Goal: Task Accomplishment & Management: Manage account settings

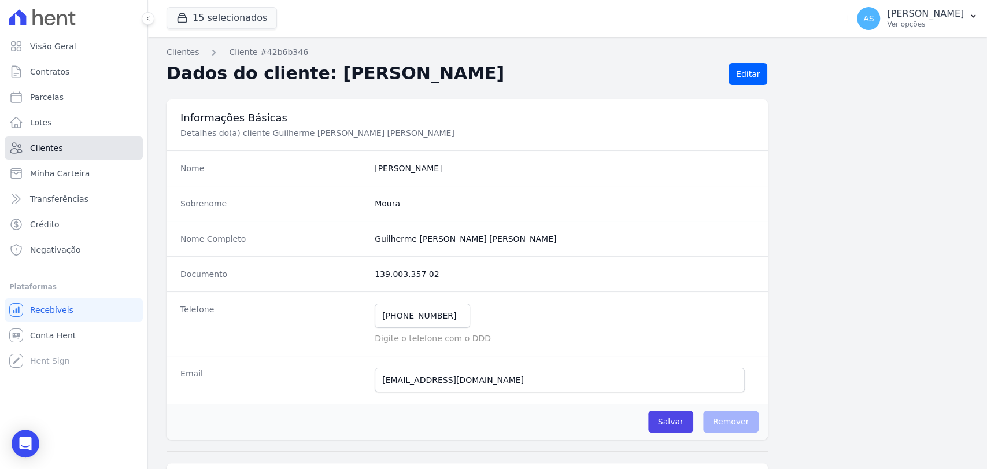
click at [43, 152] on span "Clientes" at bounding box center [46, 148] width 32 height 12
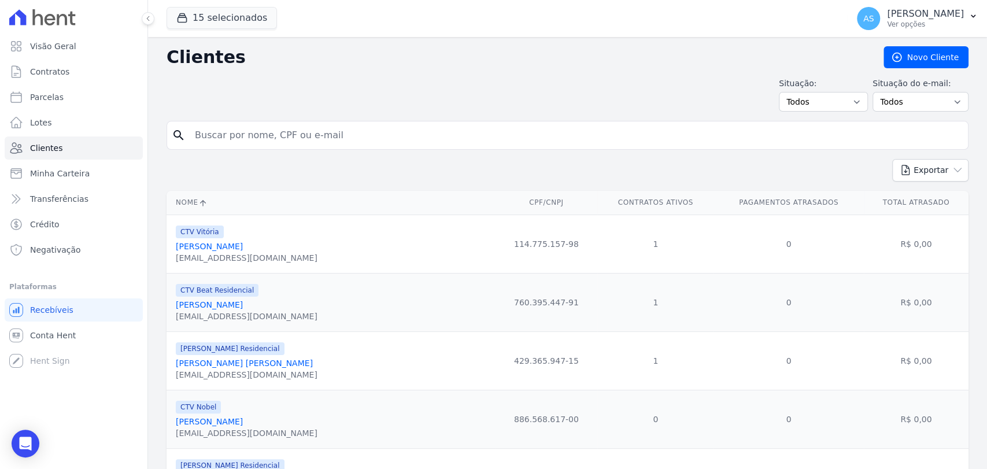
click at [249, 137] on input "search" at bounding box center [576, 135] width 776 height 23
type input "VINICIUS"
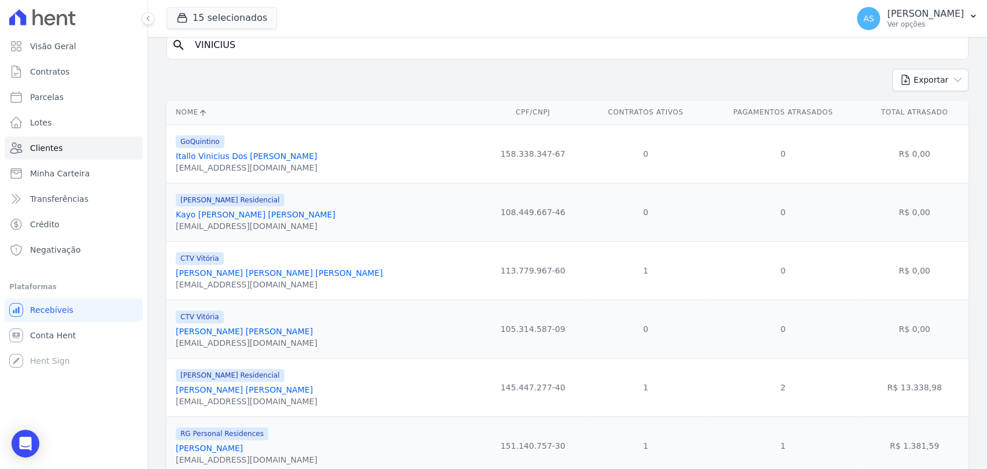
scroll to position [128, 0]
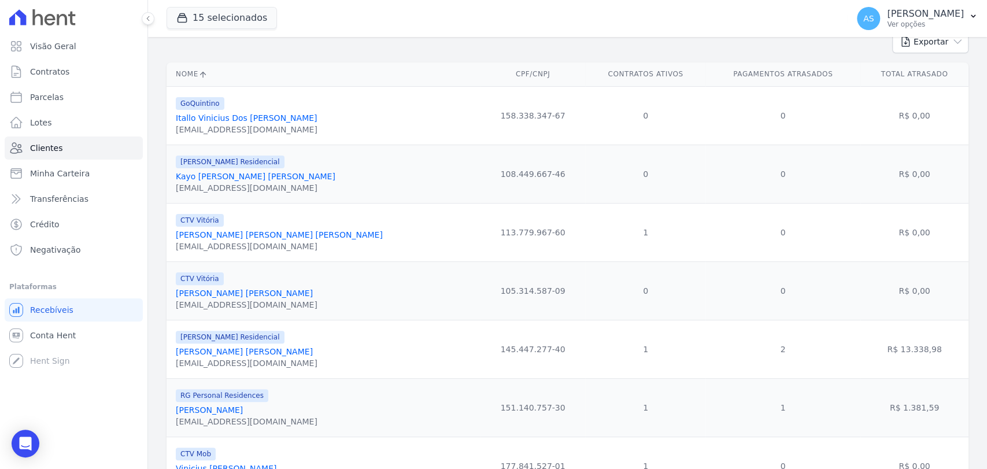
click at [194, 410] on link "[PERSON_NAME]" at bounding box center [209, 410] width 67 height 9
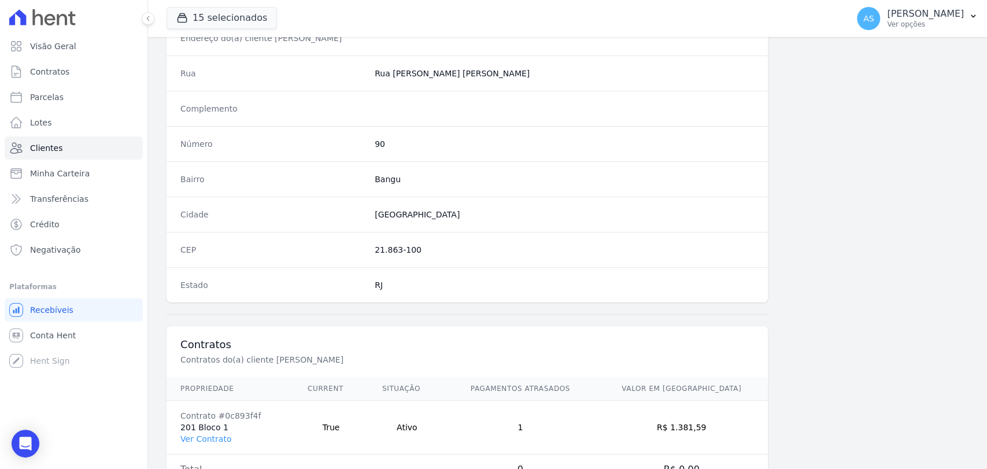
scroll to position [611, 0]
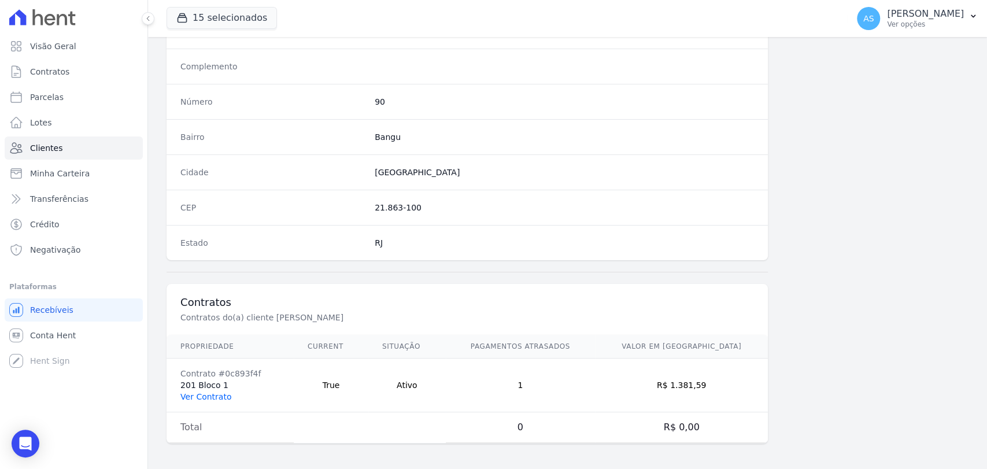
click at [185, 393] on link "Ver Contrato" at bounding box center [205, 396] width 51 height 9
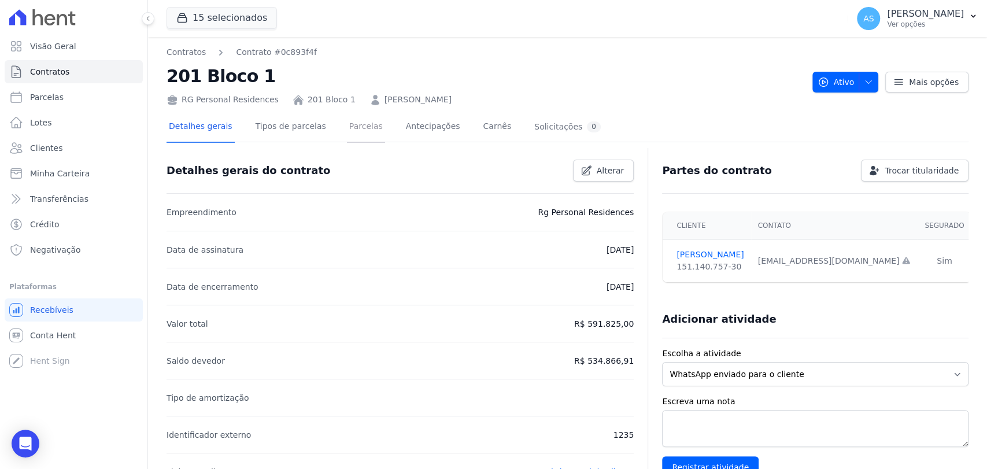
click at [356, 127] on link "Parcelas" at bounding box center [366, 127] width 38 height 31
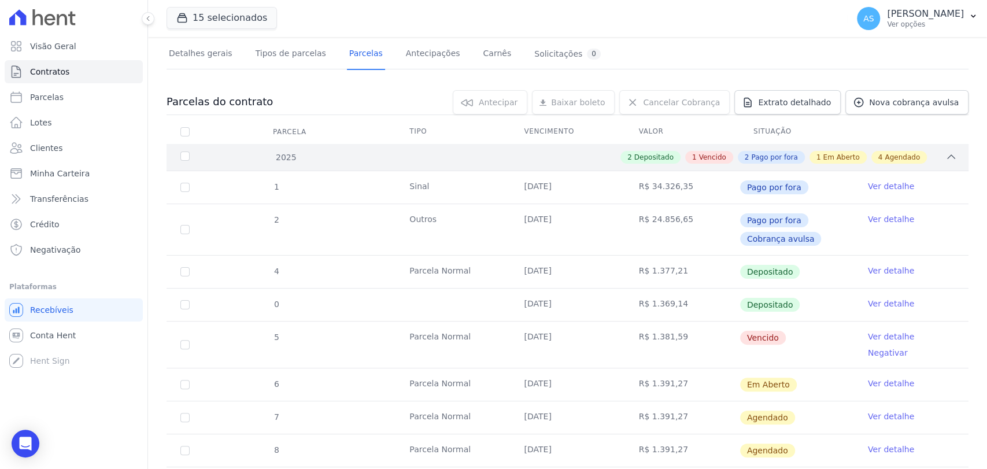
scroll to position [128, 0]
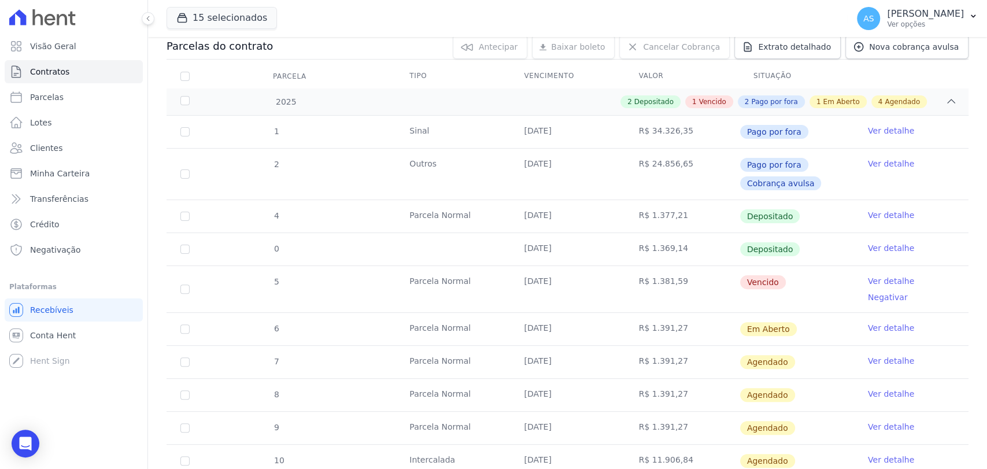
click at [885, 279] on link "Ver detalhe" at bounding box center [891, 281] width 46 height 12
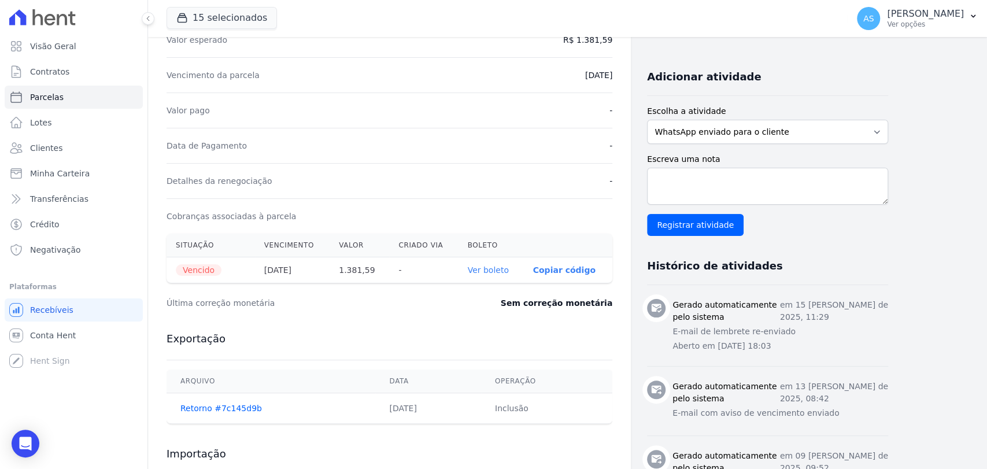
scroll to position [257, 0]
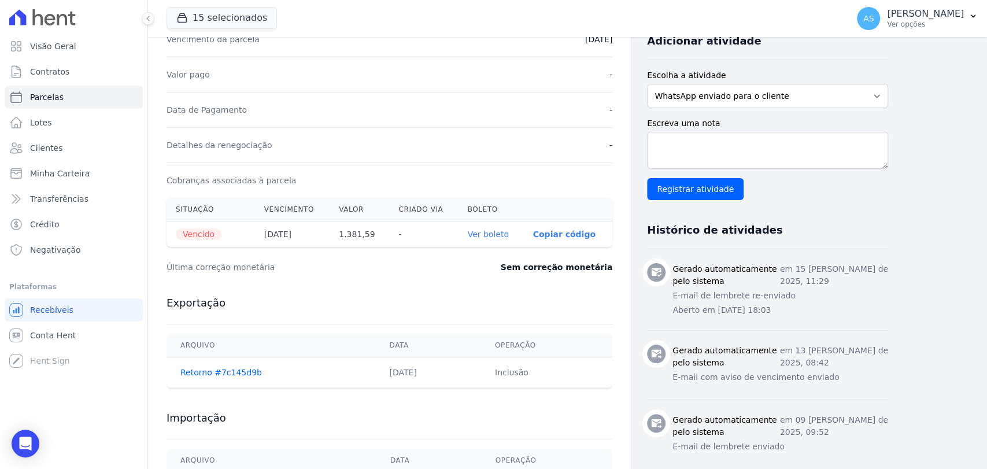
click at [499, 232] on link "Ver boleto" at bounding box center [488, 234] width 41 height 9
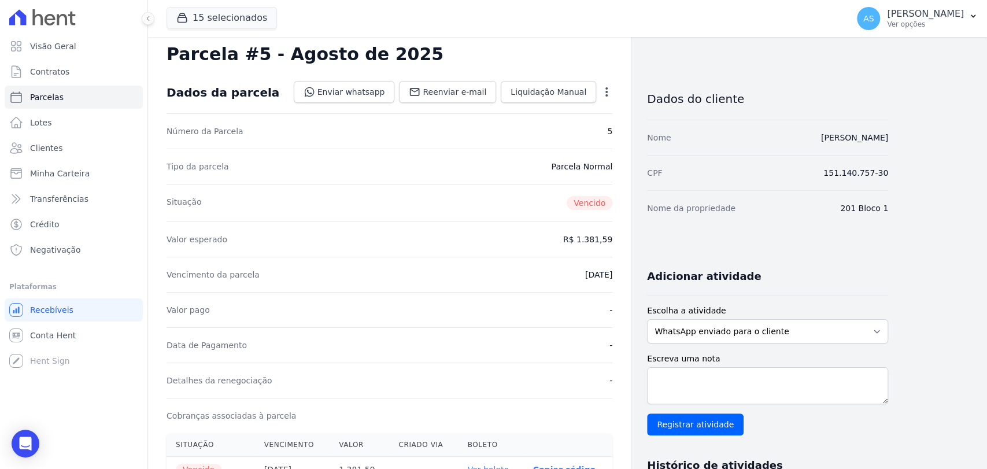
scroll to position [0, 0]
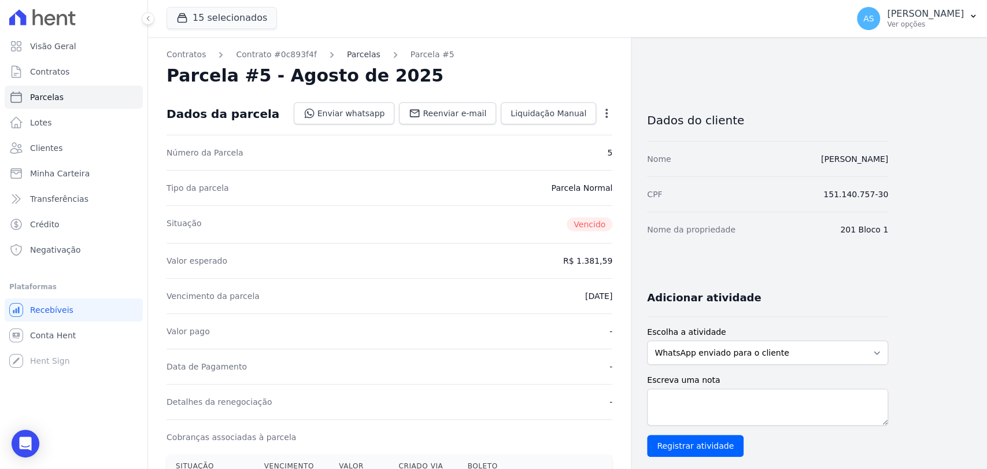
click at [348, 54] on link "Parcelas" at bounding box center [364, 55] width 34 height 12
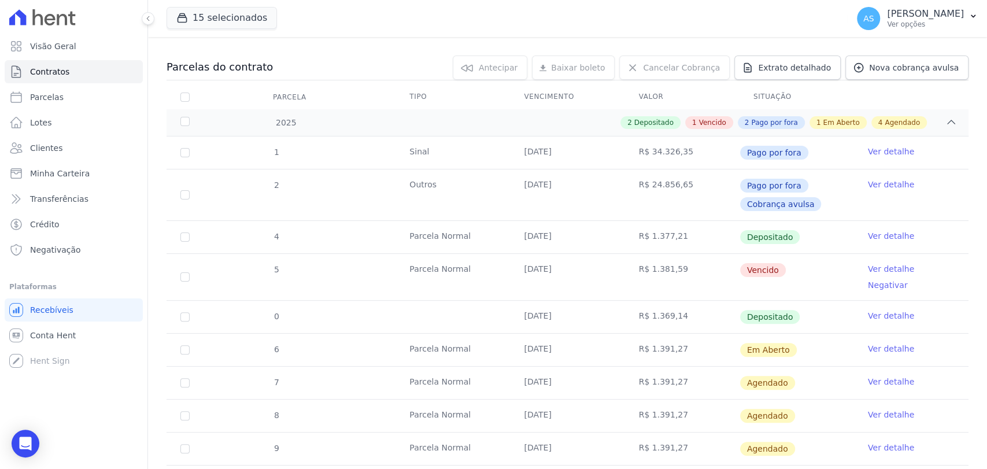
scroll to position [128, 0]
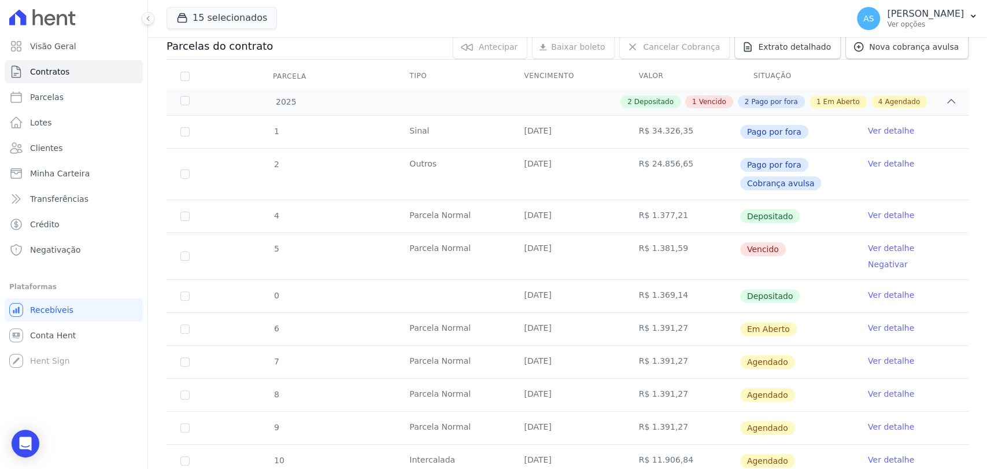
click at [870, 322] on link "Ver detalhe" at bounding box center [891, 328] width 46 height 12
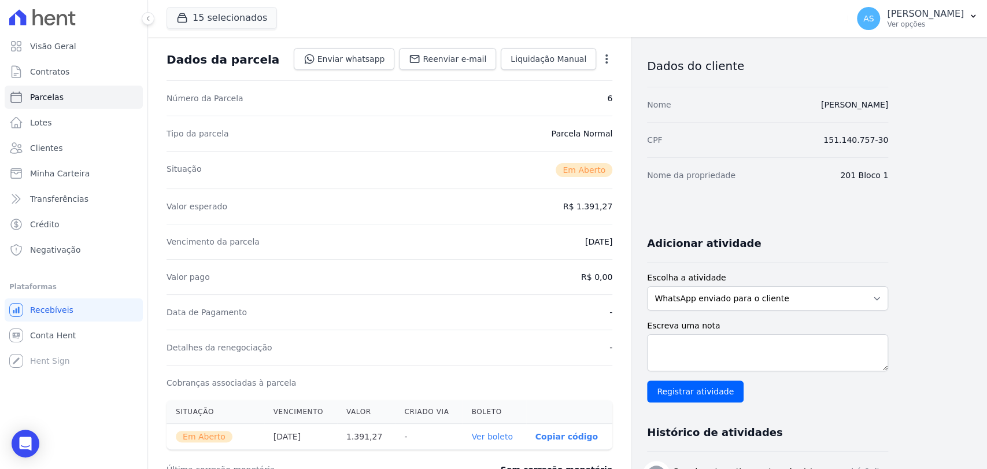
scroll to position [128, 0]
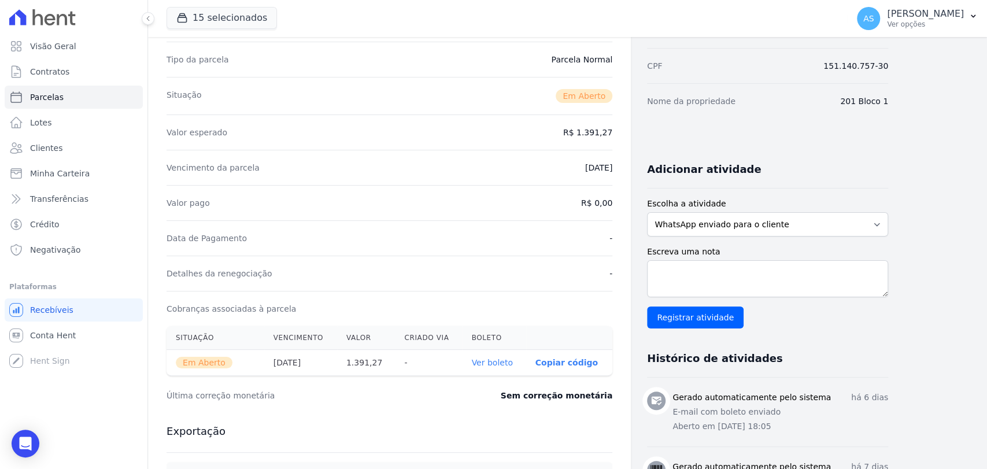
click at [496, 361] on link "Ver boleto" at bounding box center [491, 362] width 41 height 9
click at [37, 149] on span "Clientes" at bounding box center [46, 148] width 32 height 12
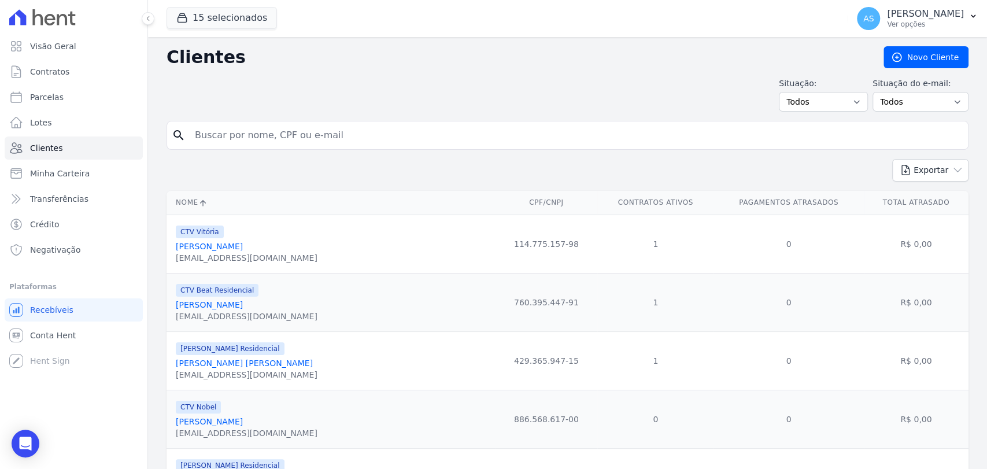
click at [250, 134] on input "search" at bounding box center [576, 135] width 776 height 23
type input "[PERSON_NAME]"
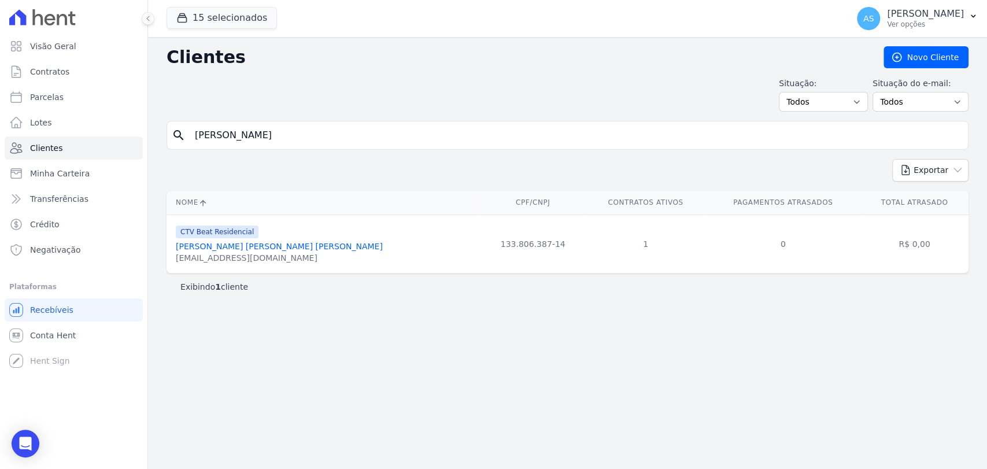
click at [264, 249] on link "[PERSON_NAME] [PERSON_NAME] [PERSON_NAME]" at bounding box center [279, 246] width 207 height 9
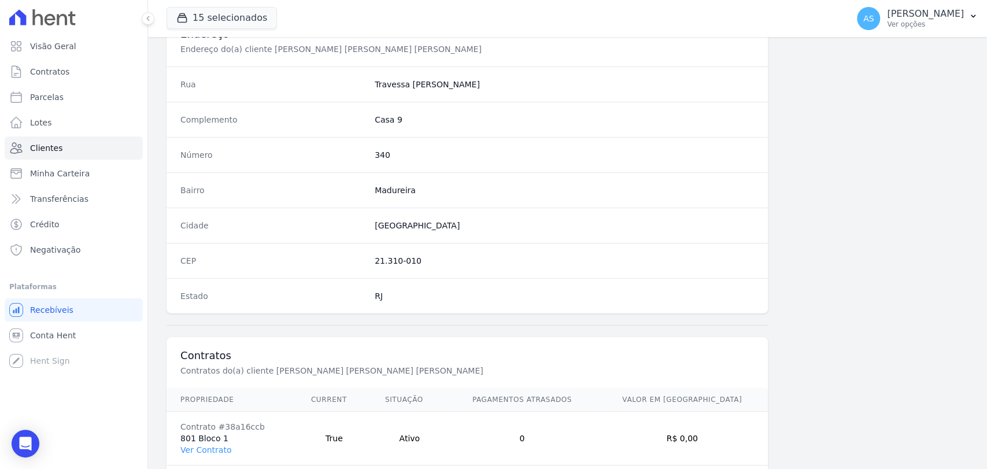
scroll to position [611, 0]
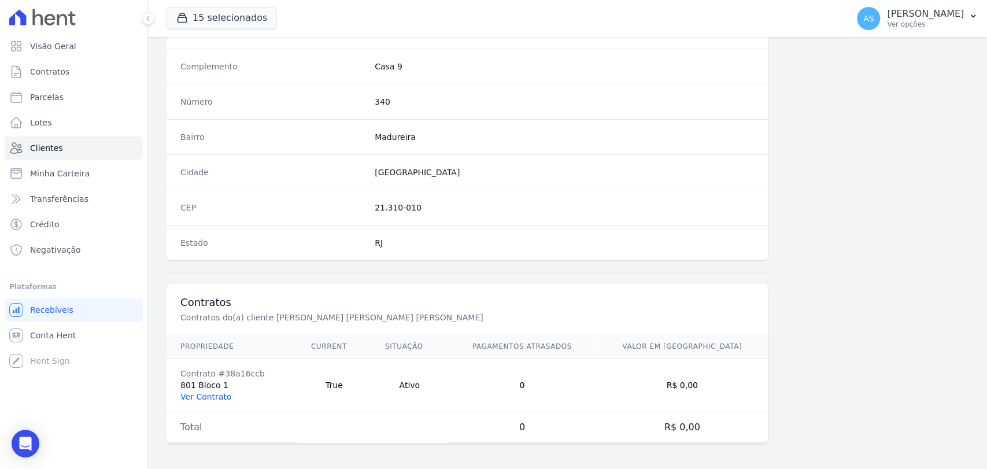
click at [195, 397] on link "Ver Contrato" at bounding box center [205, 396] width 51 height 9
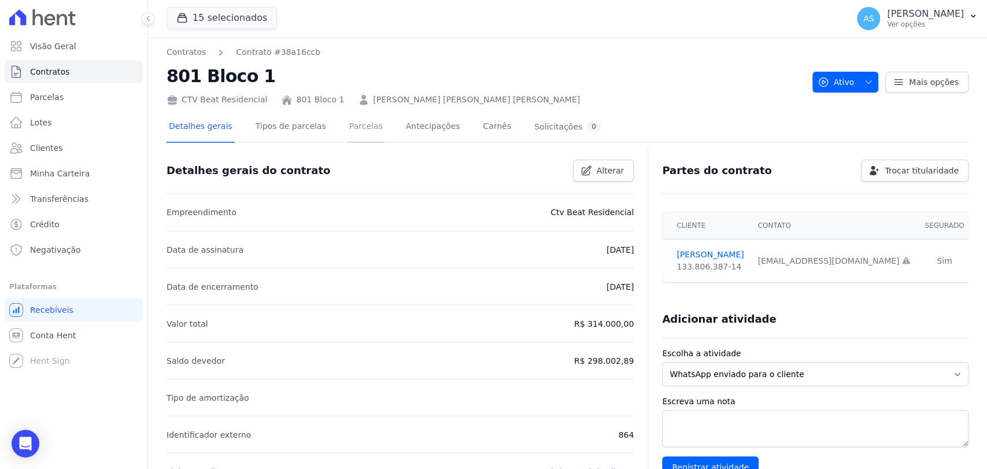
click at [347, 131] on link "Parcelas" at bounding box center [366, 127] width 38 height 31
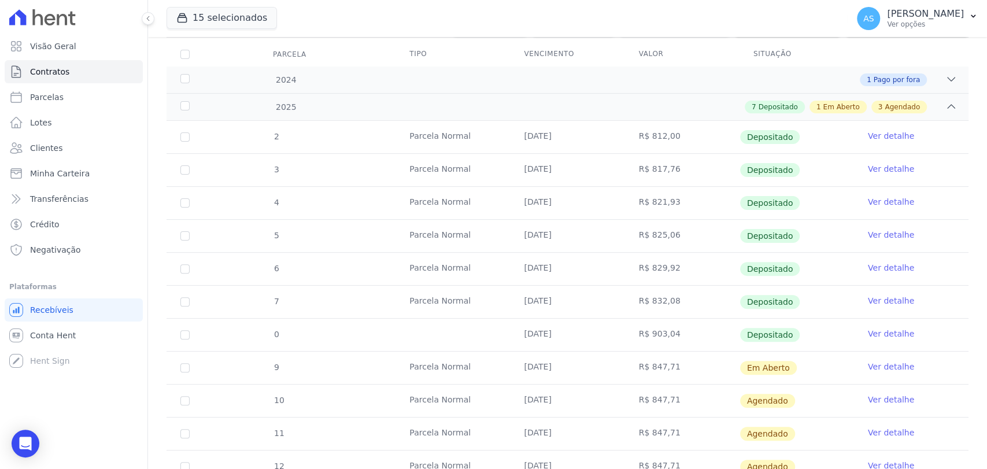
scroll to position [128, 0]
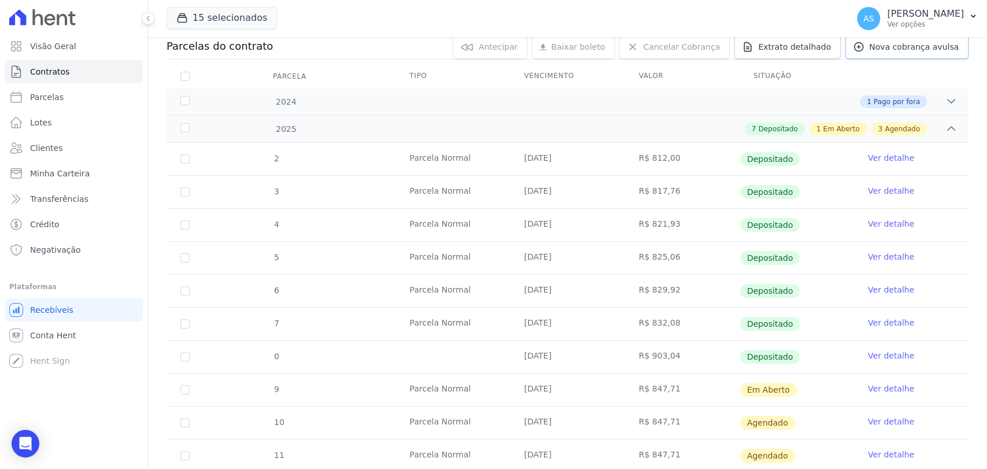
click at [923, 43] on span "Nova cobrança avulsa" at bounding box center [914, 47] width 90 height 12
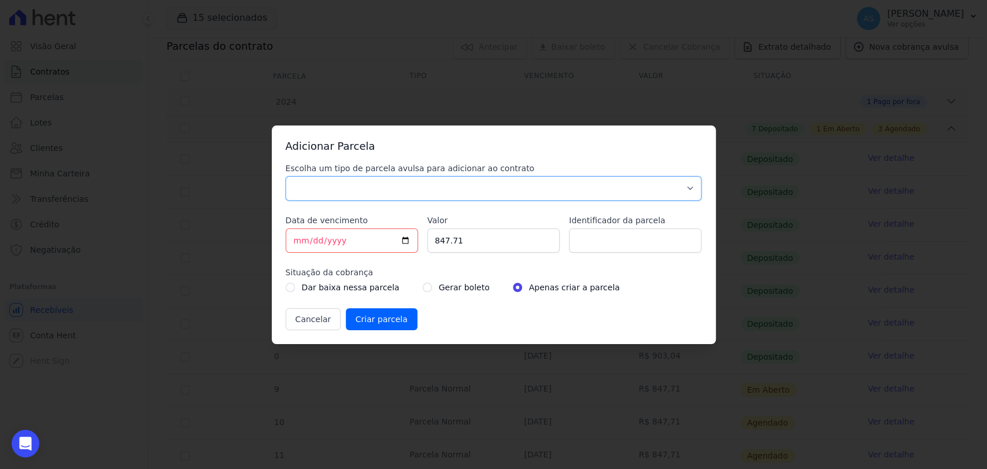
click at [421, 182] on select "Parcela Normal Sinal Caução Intercalada Chaves Pré Chaves Pós Chaves Taxas Quit…" at bounding box center [494, 188] width 416 height 24
select select "standard"
click at [286, 176] on select "Parcela Normal Sinal Caução Intercalada Chaves Pré Chaves Pós Chaves Taxas Quit…" at bounding box center [494, 188] width 416 height 24
drag, startPoint x: 474, startPoint y: 239, endPoint x: 444, endPoint y: 239, distance: 30.1
click at [444, 239] on input "847.71" at bounding box center [493, 240] width 132 height 24
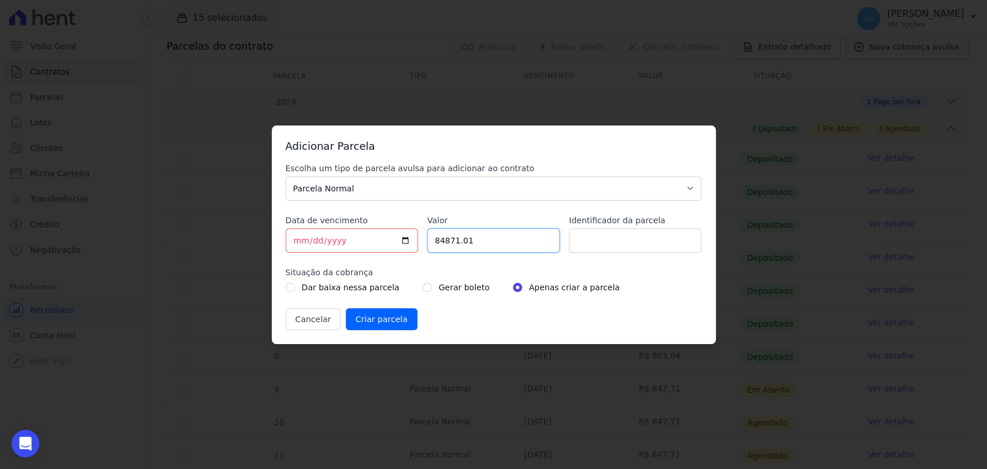
type input "84871.01"
click at [582, 235] on input "Identificador da parcela" at bounding box center [635, 240] width 132 height 24
click at [628, 241] on input "PARCELA [DATE]" at bounding box center [635, 240] width 132 height 24
type input "PARCELA [DATE]"
click at [423, 287] on div "Gerar boleto" at bounding box center [456, 288] width 67 height 14
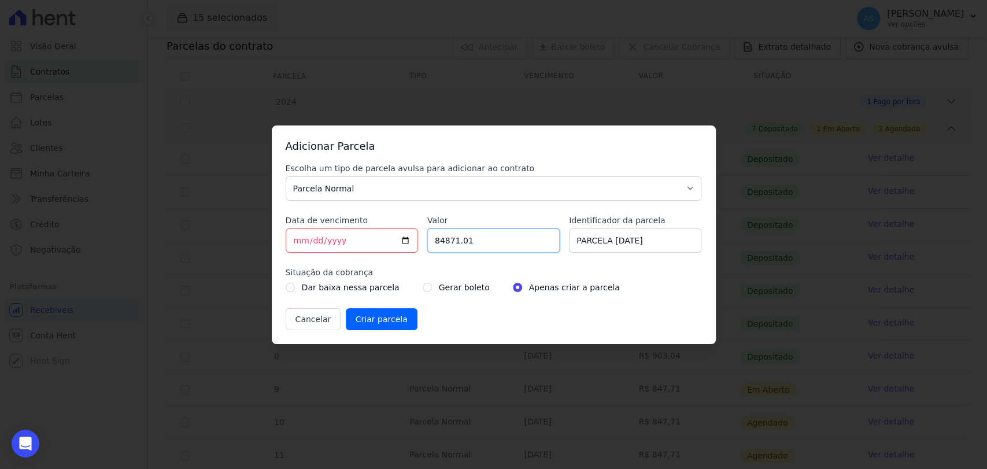
drag, startPoint x: 490, startPoint y: 239, endPoint x: 388, endPoint y: 245, distance: 102.6
click at [388, 245] on div "Escolha um tipo de parcela avulsa para adicionar ao contrato Parcela Normal Sin…" at bounding box center [494, 247] width 416 height 168
type input "871.01"
click at [423, 287] on input "radio" at bounding box center [427, 287] width 9 height 9
radio input "true"
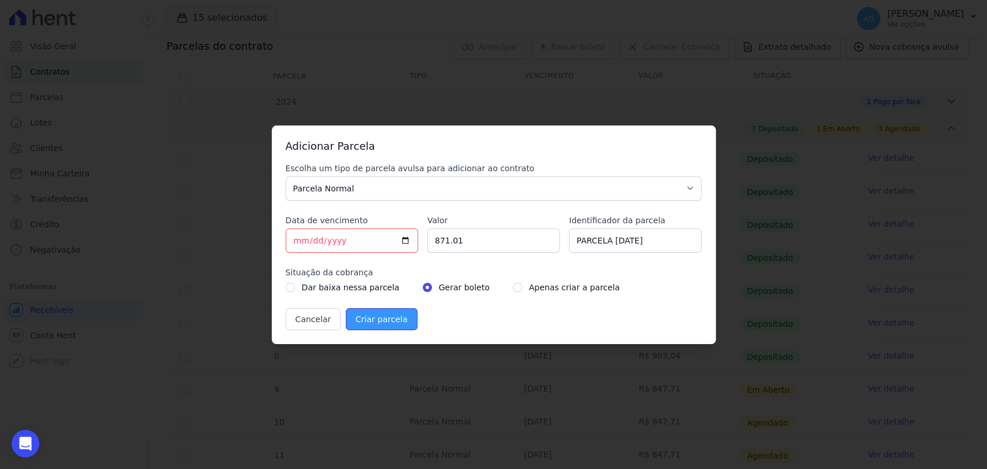
click at [374, 320] on input "Criar parcela" at bounding box center [382, 319] width 72 height 22
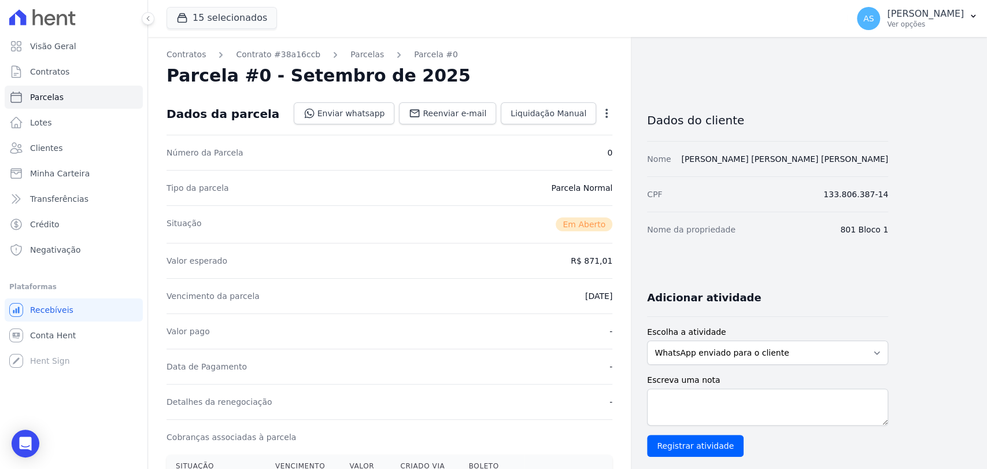
scroll to position [128, 0]
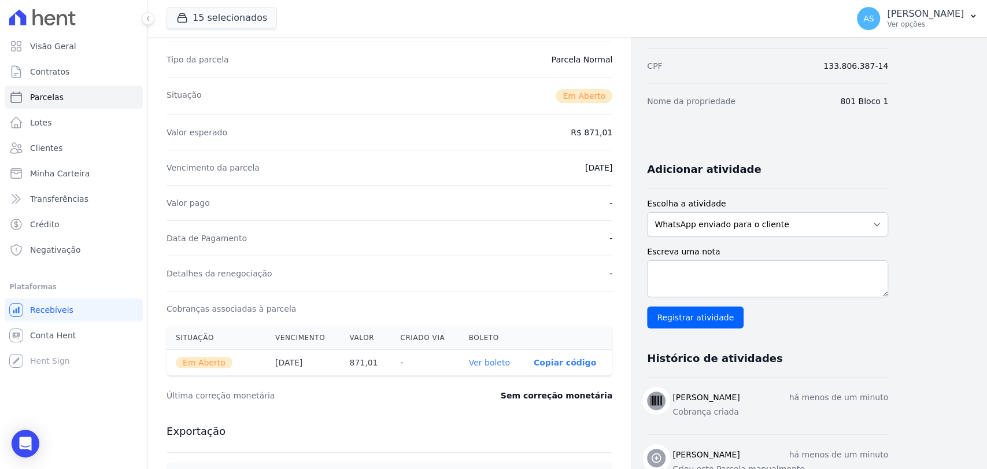
click at [495, 363] on link "Ver boleto" at bounding box center [489, 362] width 41 height 9
click at [37, 152] on span "Clientes" at bounding box center [46, 148] width 32 height 12
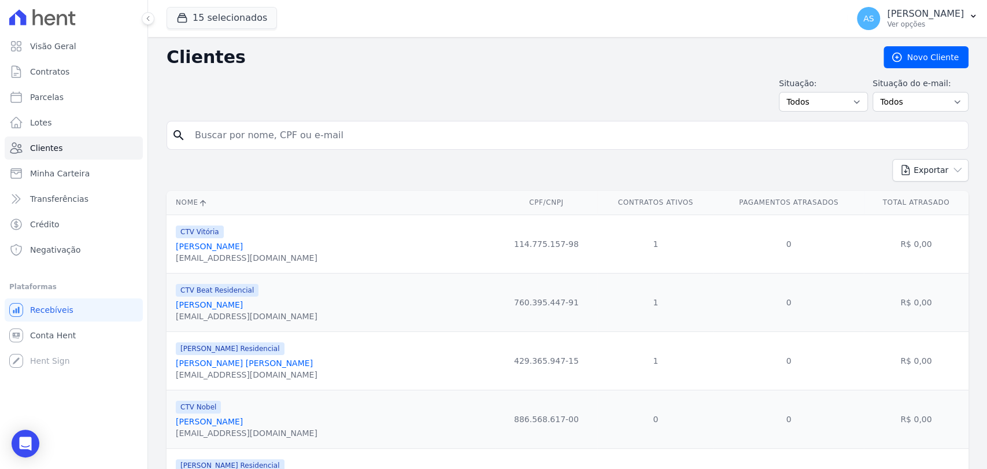
click at [209, 134] on input "search" at bounding box center [576, 135] width 776 height 23
type input "luma"
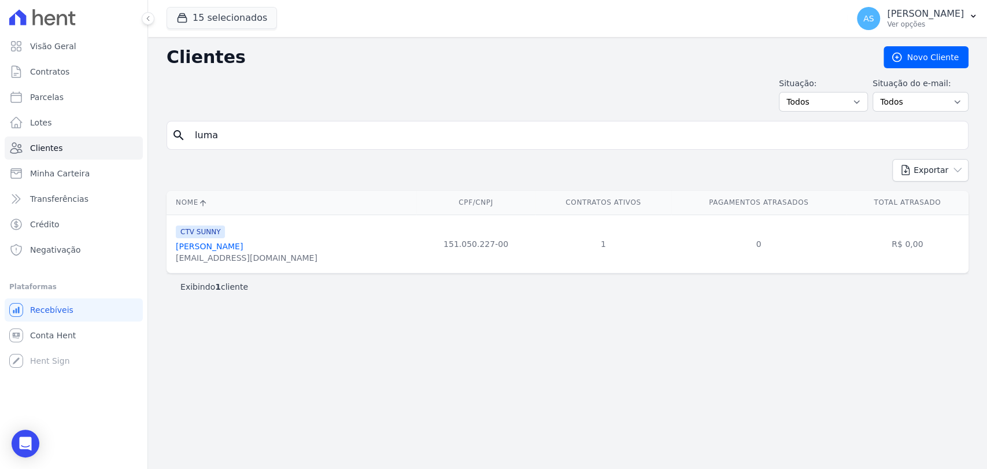
click at [213, 246] on link "[PERSON_NAME]" at bounding box center [209, 246] width 67 height 9
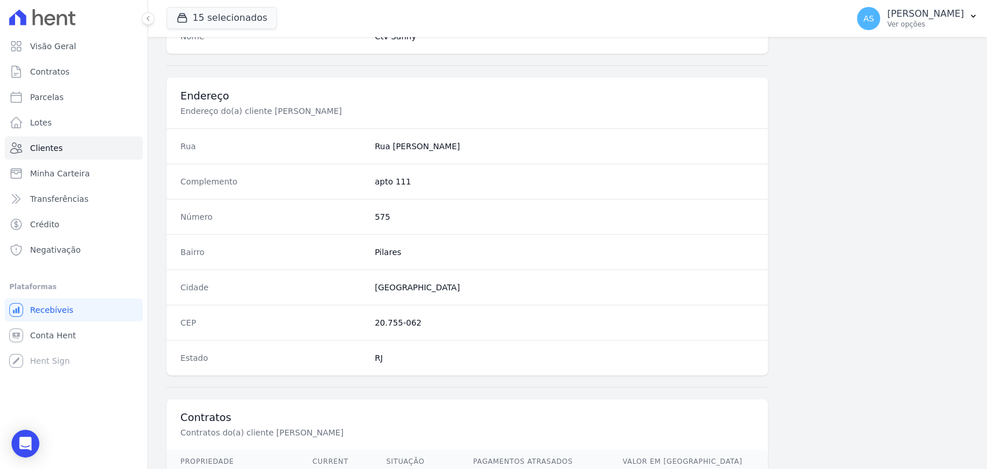
scroll to position [611, 0]
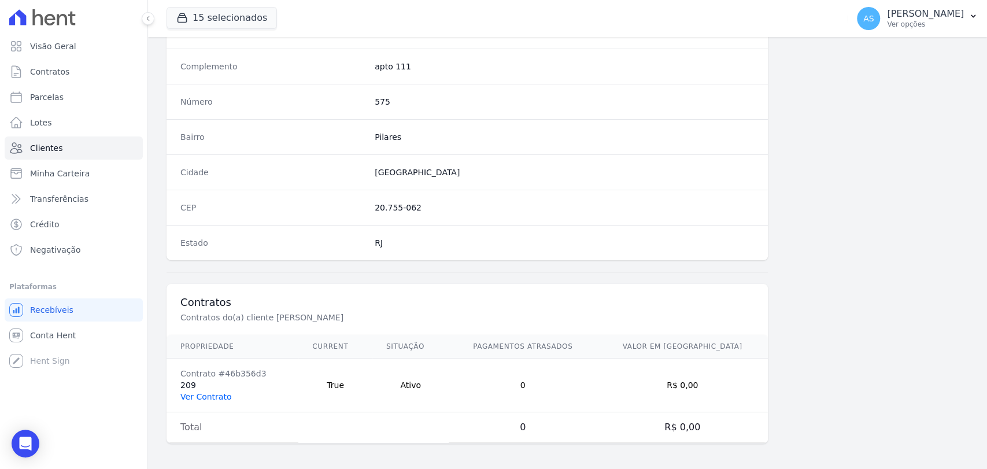
click at [184, 394] on link "Ver Contrato" at bounding box center [205, 396] width 51 height 9
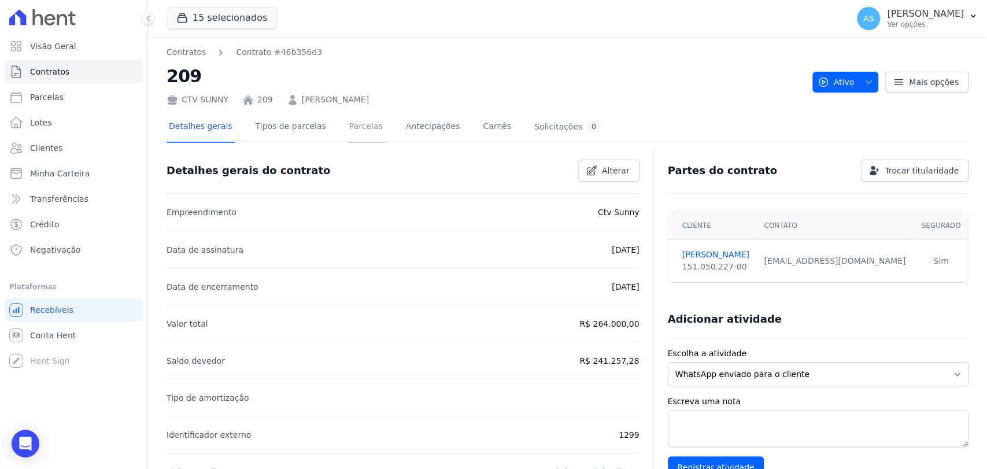
click at [355, 121] on link "Parcelas" at bounding box center [366, 127] width 38 height 31
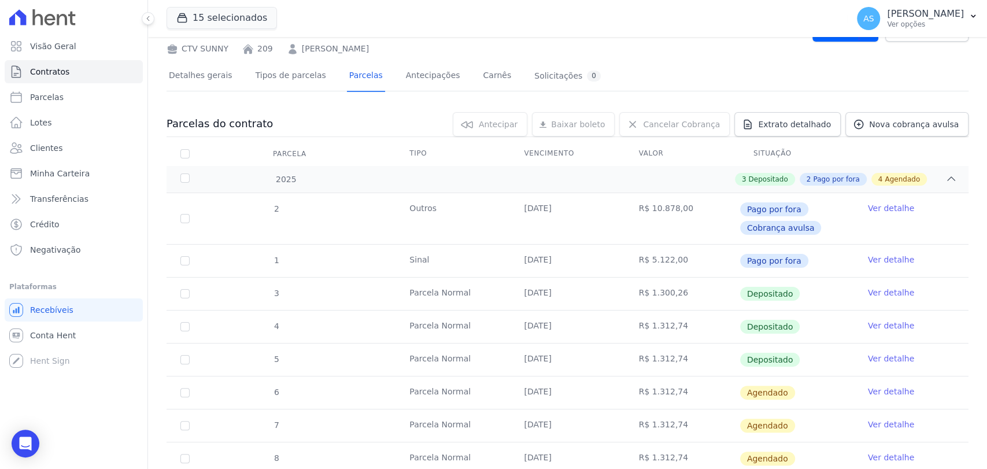
scroll to position [205, 0]
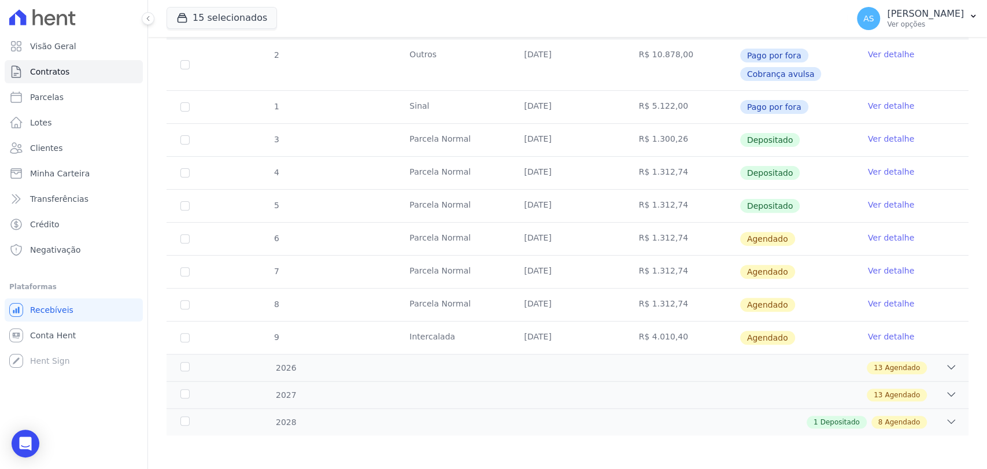
click at [886, 234] on link "Ver detalhe" at bounding box center [891, 238] width 46 height 12
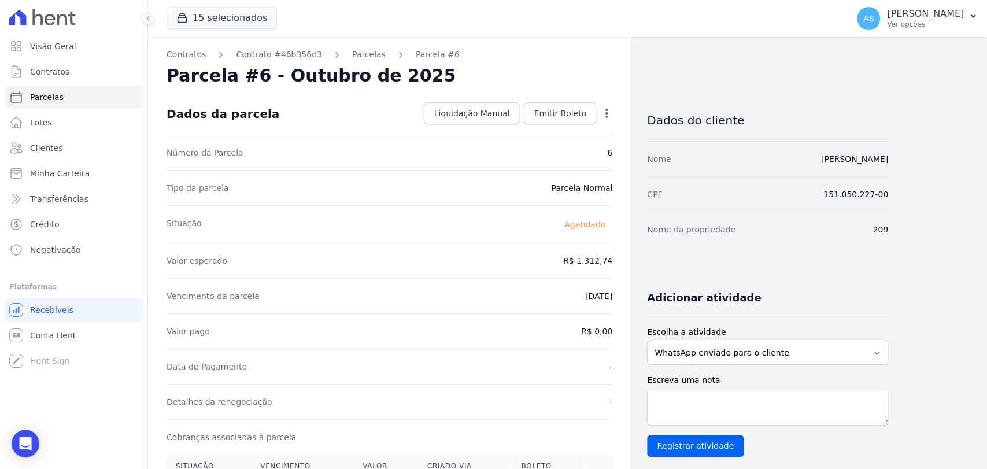
click at [609, 110] on icon "button" at bounding box center [607, 114] width 12 height 12
click at [518, 128] on link "Alterar" at bounding box center [557, 129] width 102 height 21
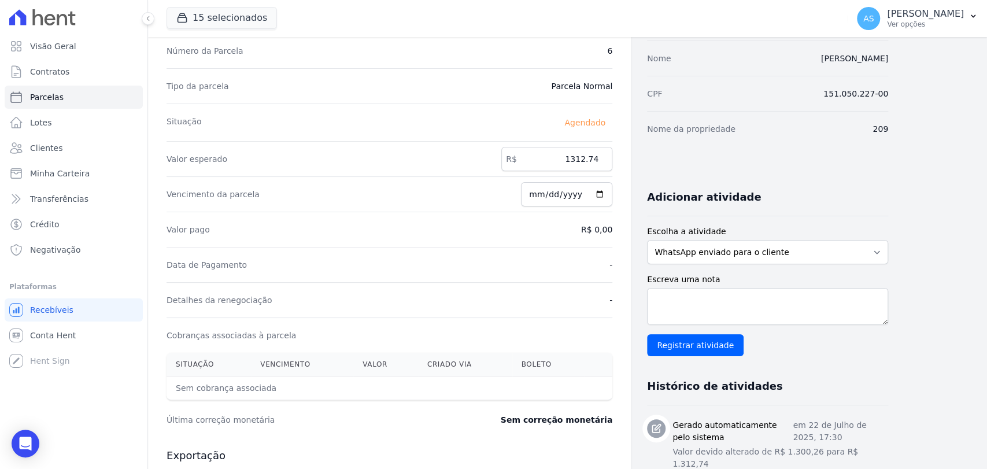
scroll to position [128, 0]
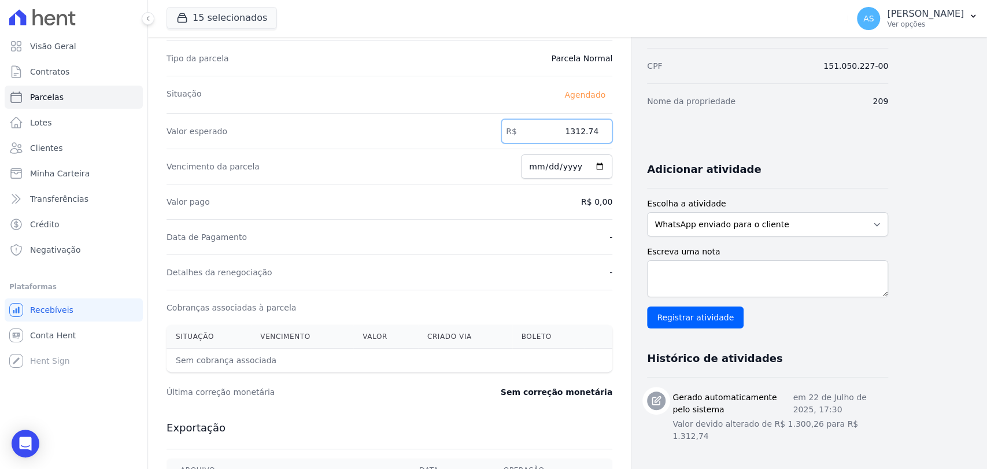
drag, startPoint x: 565, startPoint y: 128, endPoint x: 629, endPoint y: 135, distance: 64.6
click at [629, 135] on div "Contratos Contrato #46b356d3 [GEOGRAPHIC_DATA] Parcela #6 [GEOGRAPHIC_DATA] #6 …" at bounding box center [389, 280] width 483 height 743
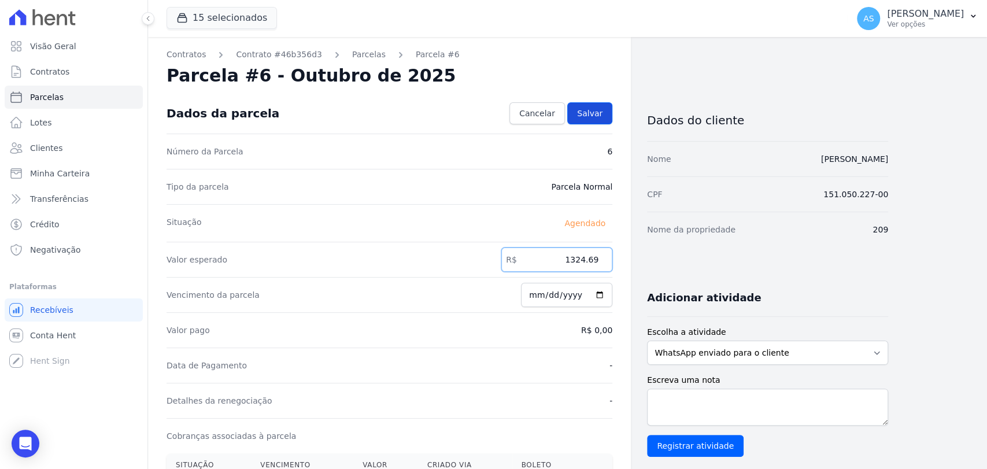
type input "1324.69"
click at [602, 112] on span "Salvar" at bounding box center [589, 114] width 25 height 12
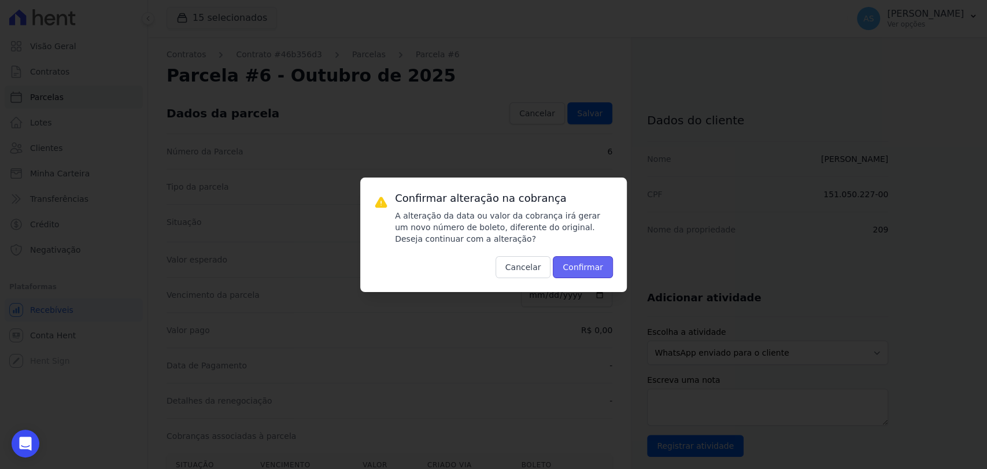
click at [592, 270] on button "Confirmar" at bounding box center [583, 267] width 60 height 22
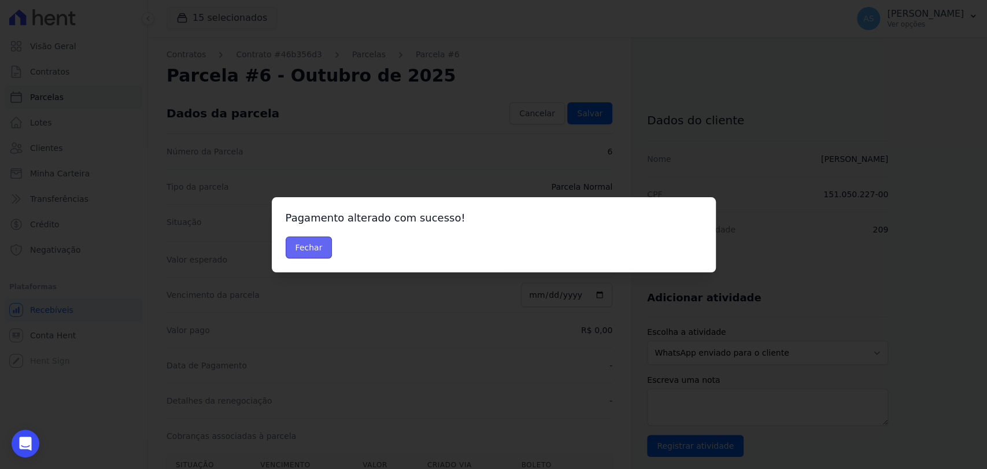
click at [297, 253] on button "Fechar" at bounding box center [309, 248] width 47 height 22
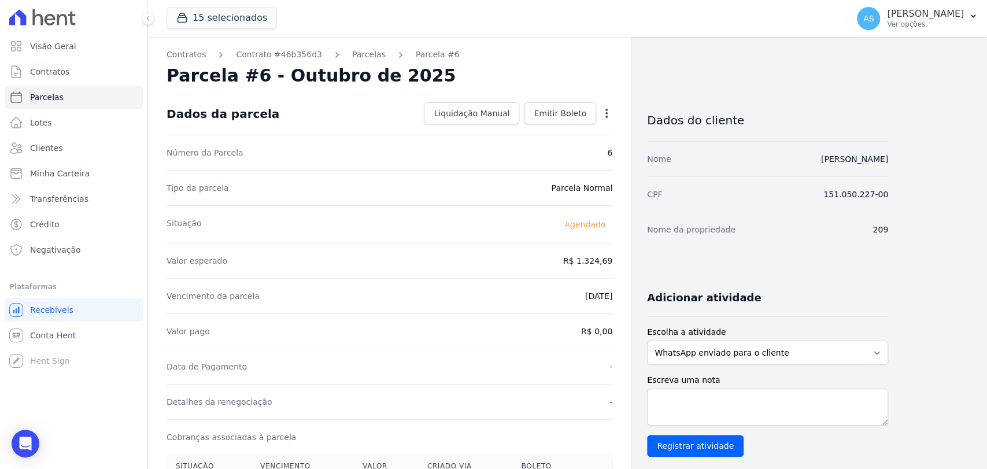
click at [607, 117] on icon "button" at bounding box center [607, 114] width 12 height 12
click at [546, 152] on link "Antecipar" at bounding box center [557, 149] width 102 height 21
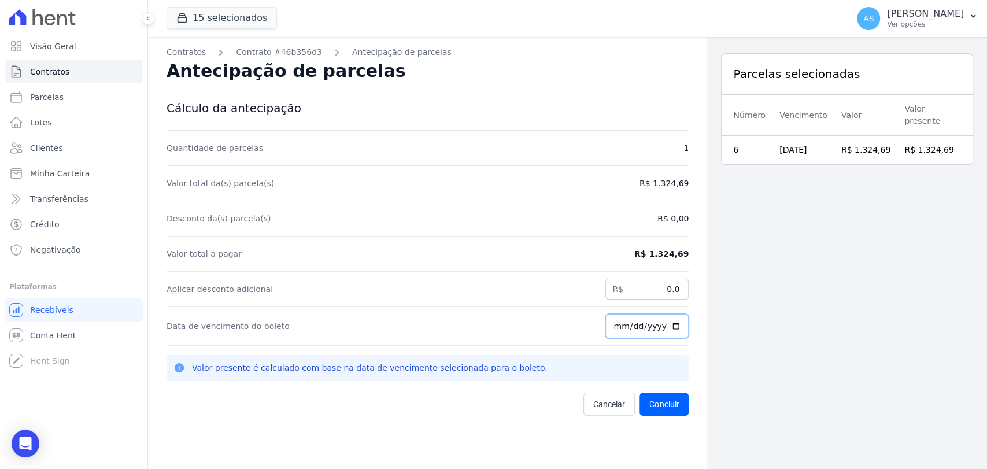
click at [670, 320] on input "[DATE]" at bounding box center [647, 326] width 83 height 24
type input "2025-09-30"
click at [651, 404] on button "Concluir" at bounding box center [664, 404] width 49 height 23
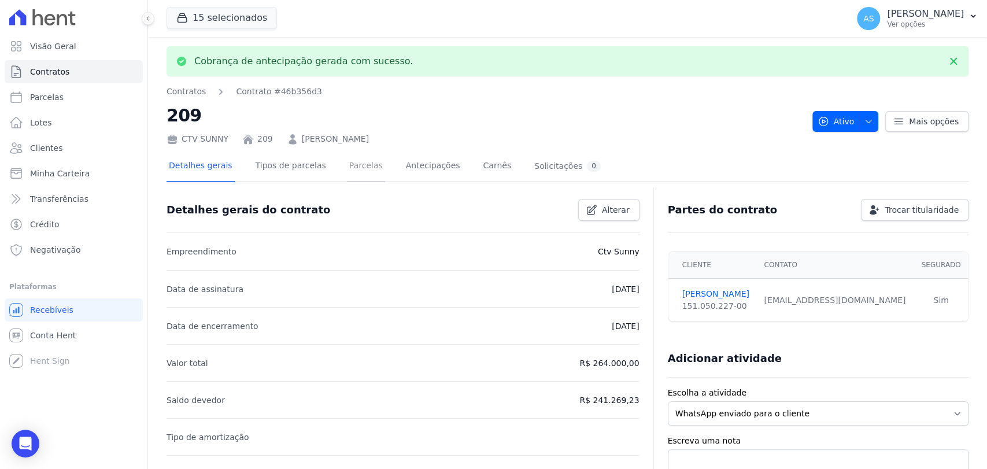
click at [351, 165] on link "Parcelas" at bounding box center [366, 167] width 38 height 31
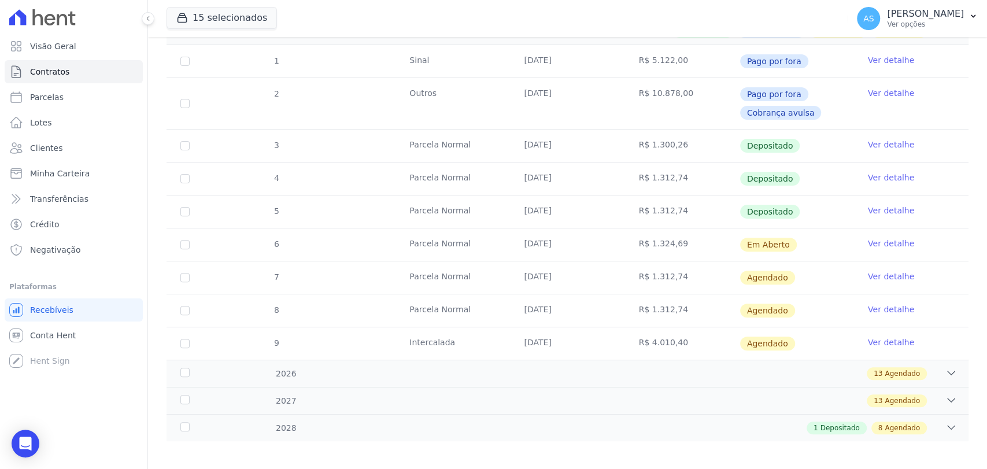
scroll to position [205, 0]
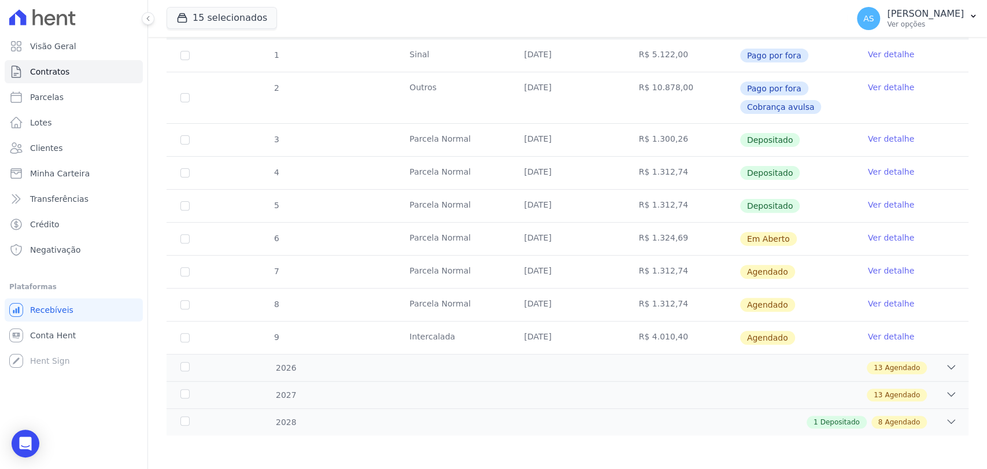
click at [875, 236] on link "Ver detalhe" at bounding box center [891, 238] width 46 height 12
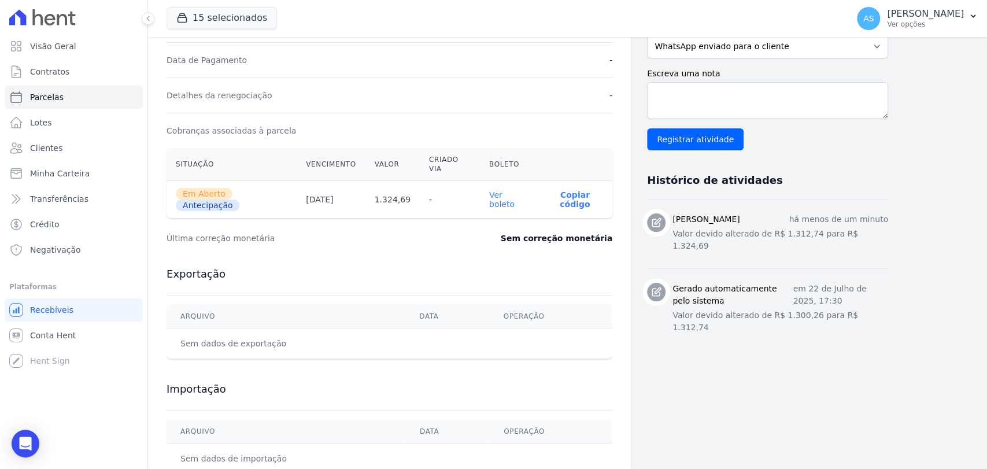
scroll to position [321, 0]
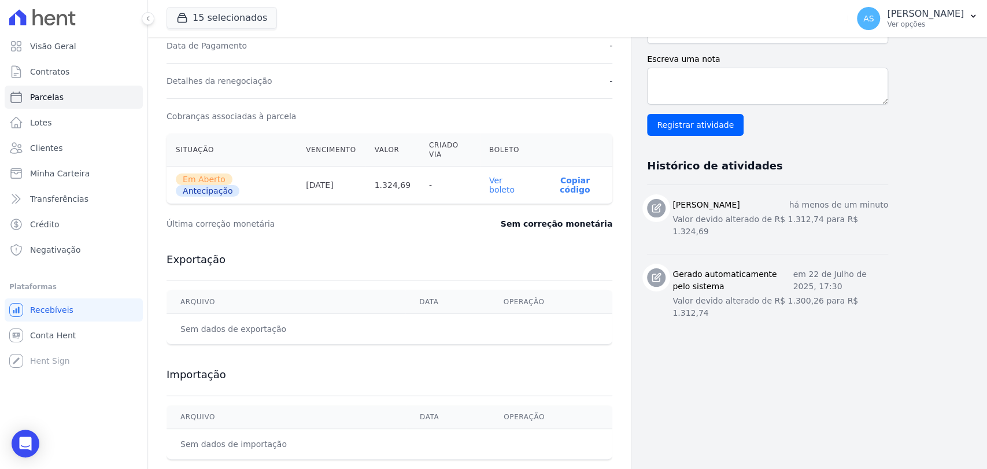
click at [513, 176] on link "Ver boleto" at bounding box center [501, 185] width 25 height 19
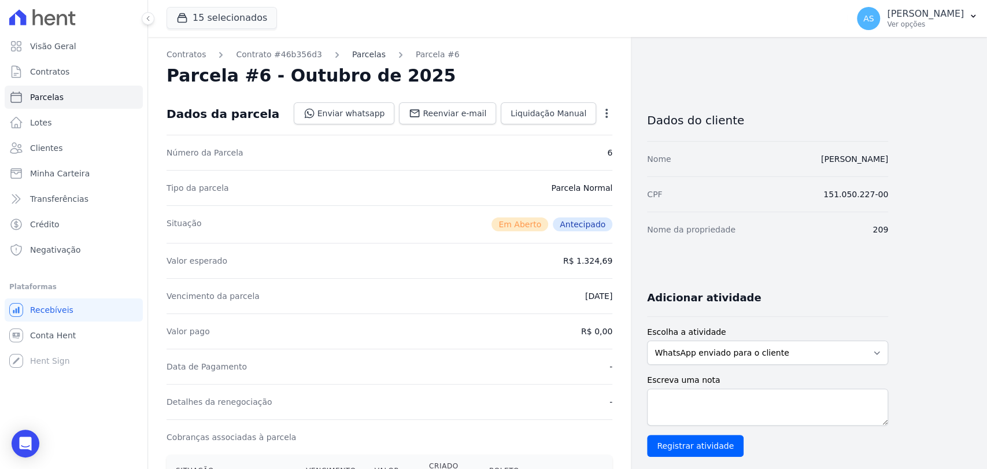
click at [355, 57] on link "Parcelas" at bounding box center [369, 55] width 34 height 12
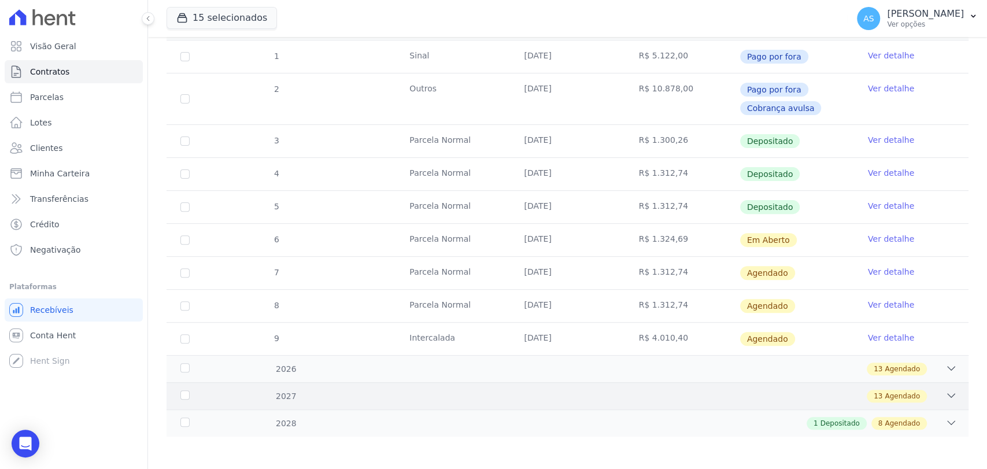
scroll to position [205, 0]
click at [946, 416] on icon at bounding box center [952, 422] width 12 height 12
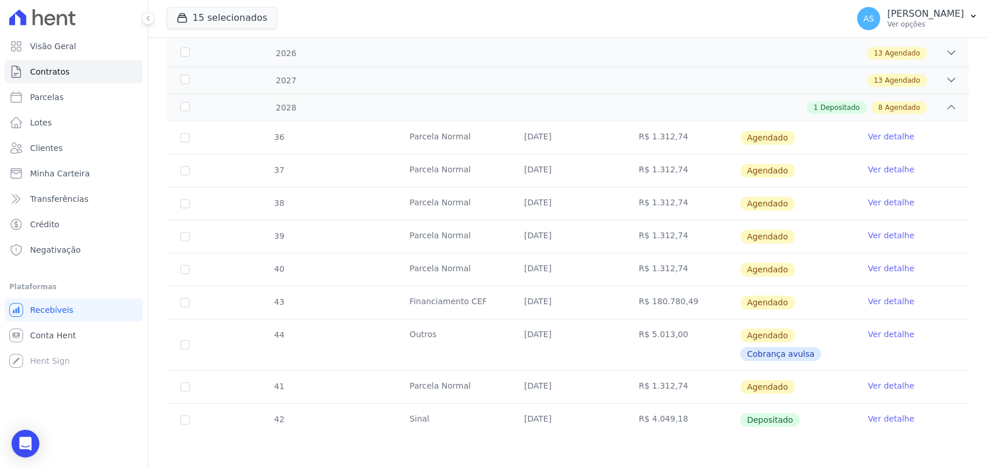
scroll to position [455, 0]
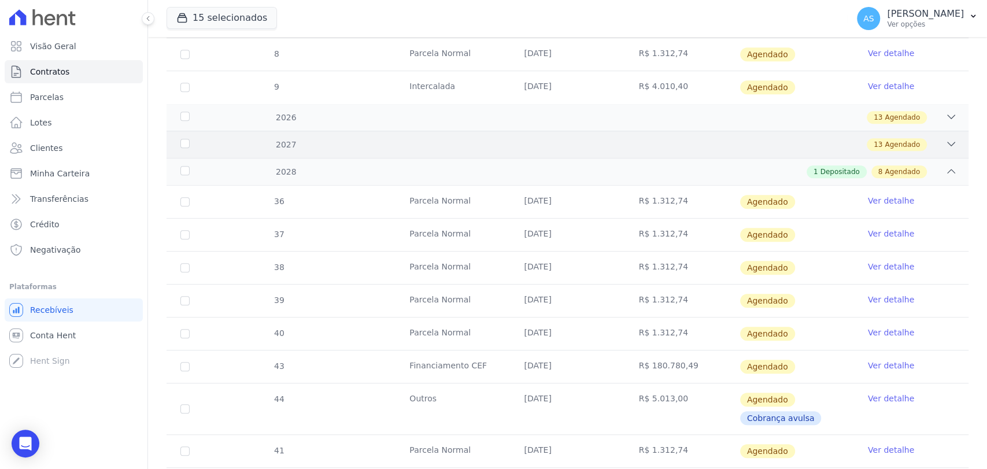
click at [268, 139] on div "13 Agendado" at bounding box center [607, 144] width 701 height 13
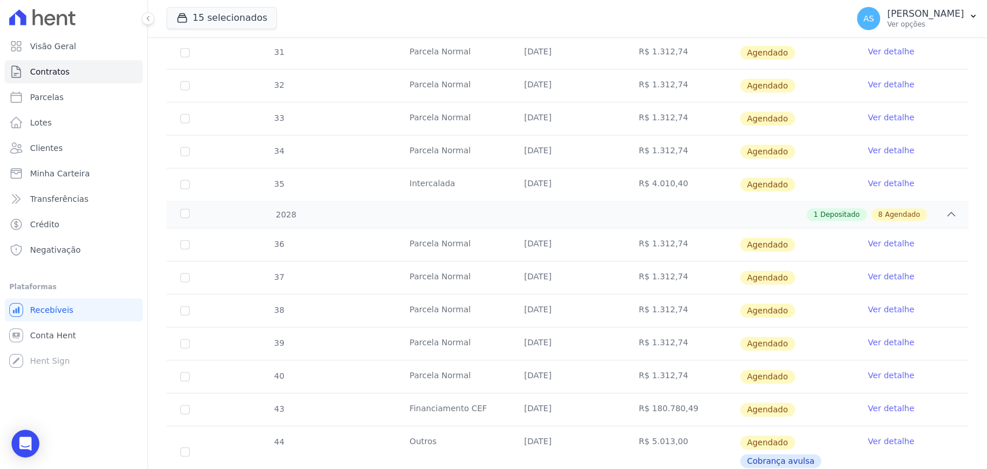
scroll to position [777, 0]
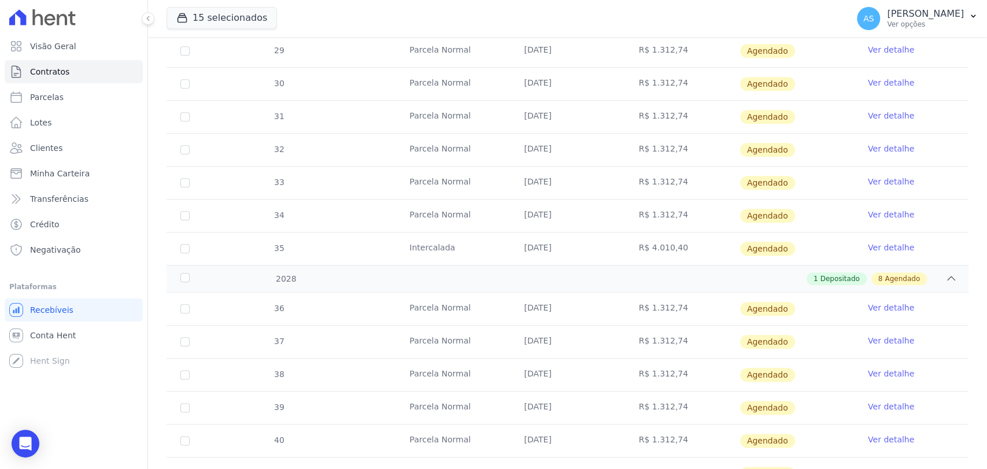
click at [878, 245] on link "Ver detalhe" at bounding box center [891, 248] width 46 height 12
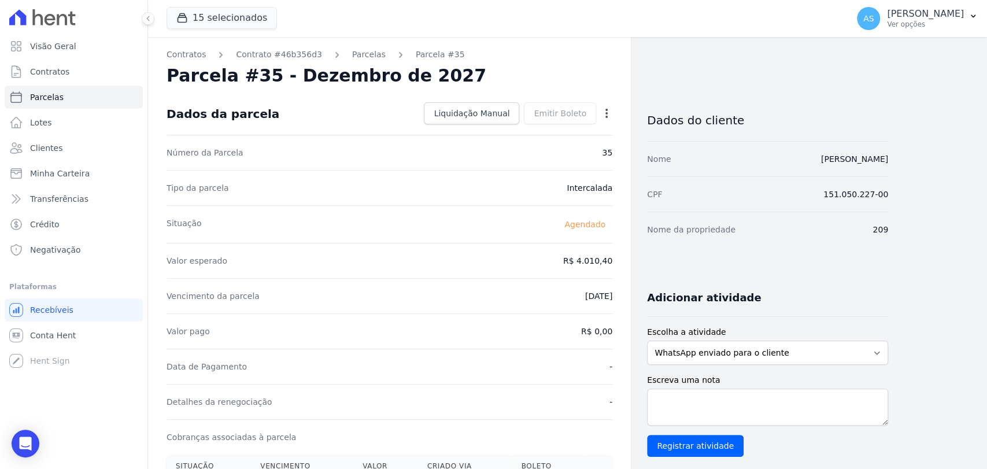
click at [606, 109] on icon "button" at bounding box center [607, 113] width 2 height 9
click at [538, 126] on link "Alterar" at bounding box center [557, 129] width 102 height 21
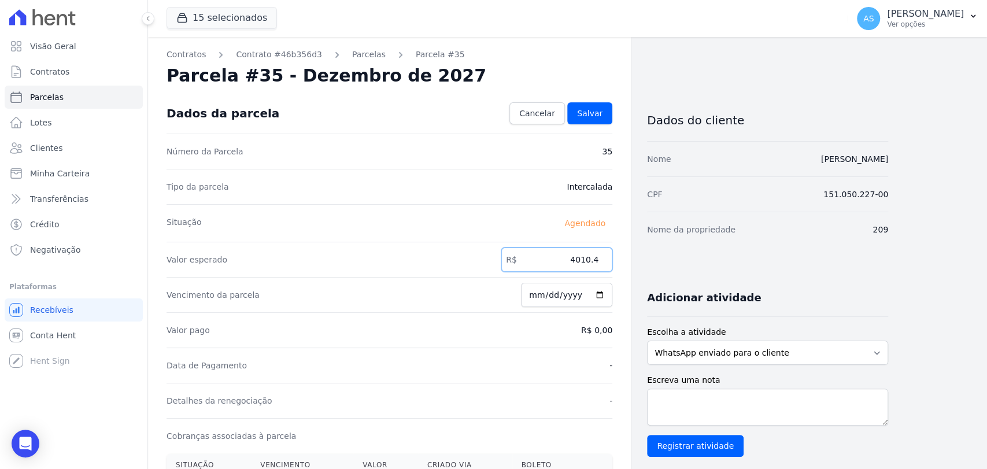
drag, startPoint x: 552, startPoint y: 252, endPoint x: 608, endPoint y: 254, distance: 55.6
click at [608, 254] on input "4010.4" at bounding box center [557, 260] width 111 height 24
type input "4085.74"
click at [593, 114] on span "Salvar" at bounding box center [589, 114] width 25 height 12
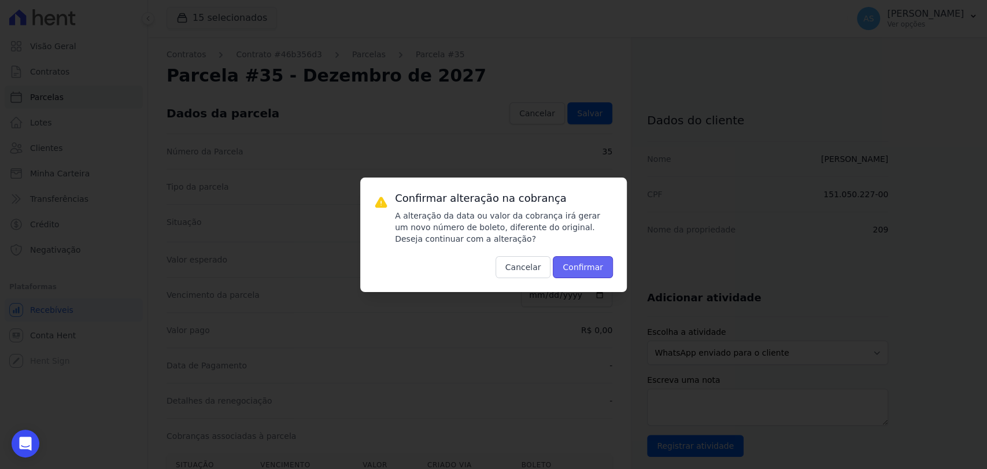
click at [574, 271] on button "Confirmar" at bounding box center [583, 267] width 60 height 22
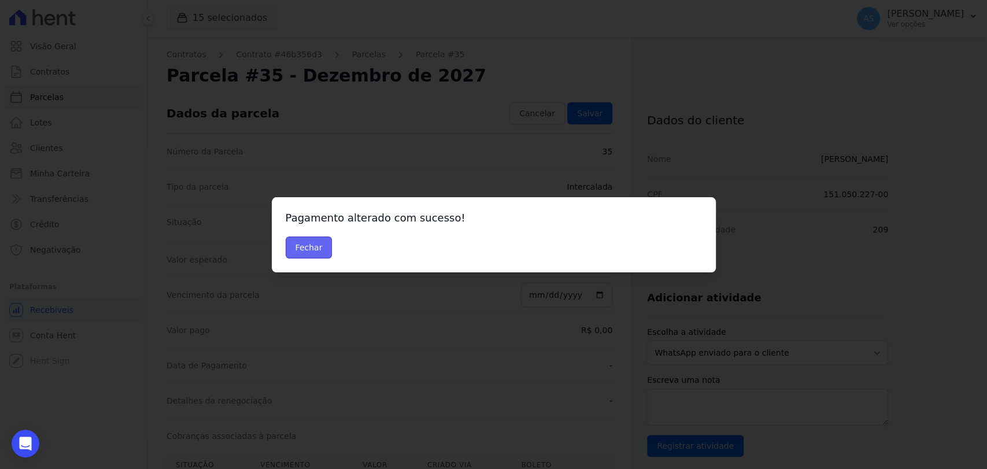
click at [292, 246] on button "Fechar" at bounding box center [309, 248] width 47 height 22
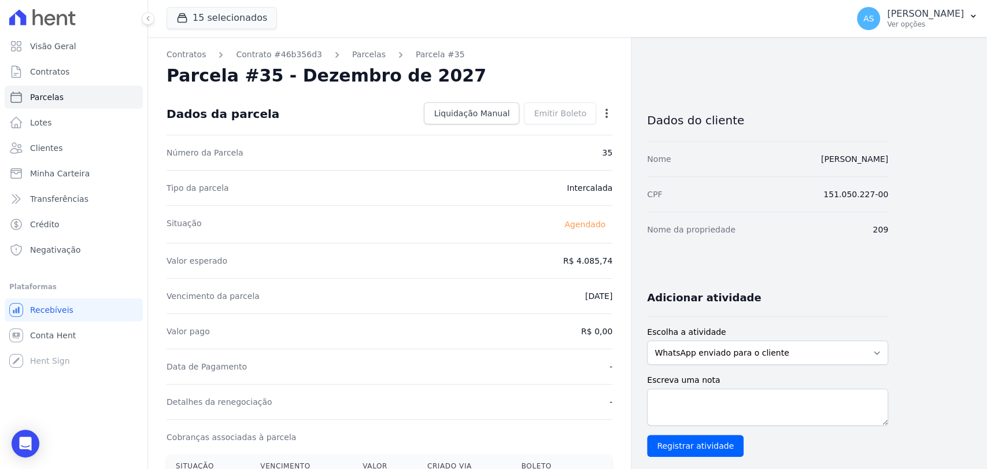
click at [607, 108] on icon "button" at bounding box center [607, 114] width 12 height 12
click at [528, 153] on link "Antecipar" at bounding box center [557, 149] width 102 height 21
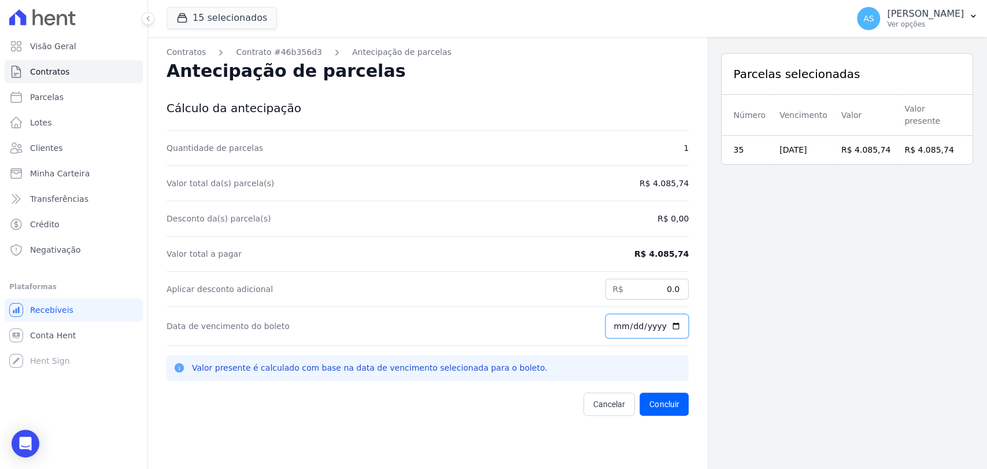
click at [666, 323] on input "[DATE]" at bounding box center [647, 326] width 83 height 24
type input "2025-09-30"
click at [655, 400] on button "Concluir" at bounding box center [664, 404] width 49 height 23
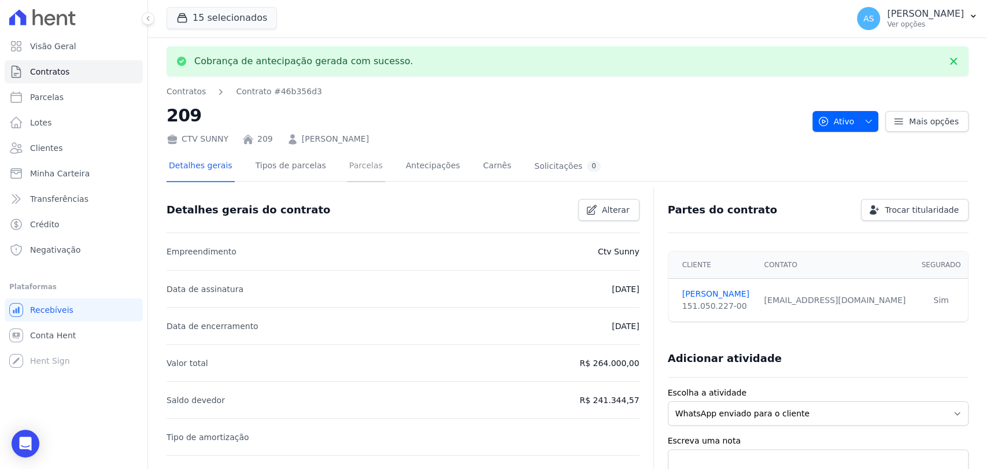
click at [354, 163] on link "Parcelas" at bounding box center [366, 167] width 38 height 31
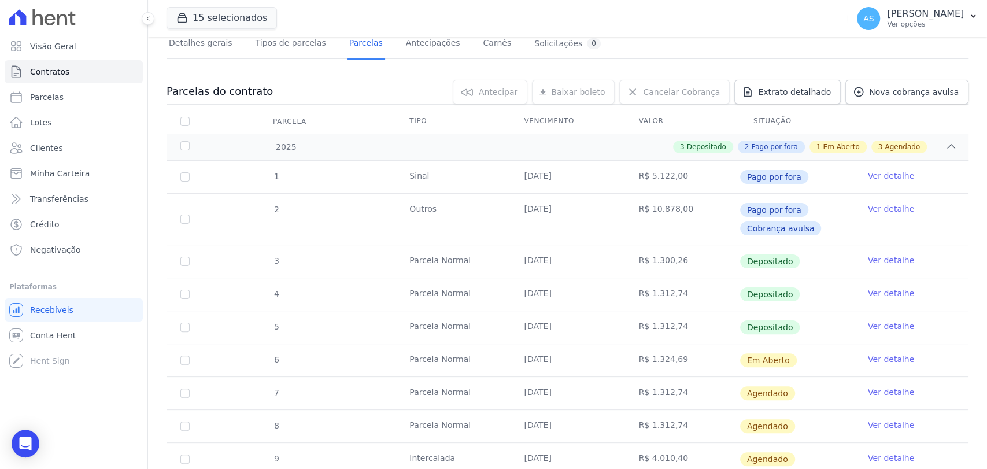
scroll to position [205, 0]
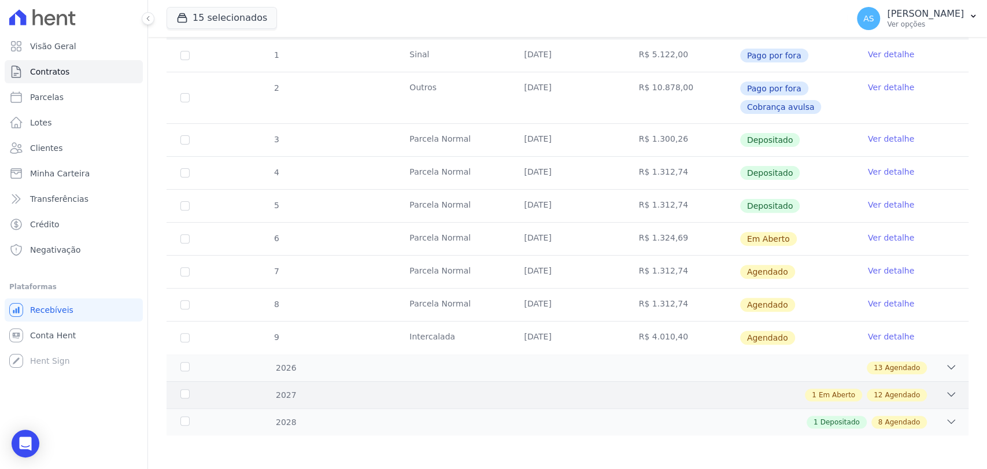
click at [288, 392] on div "1 Em Aberto 12 Agendado" at bounding box center [607, 395] width 701 height 13
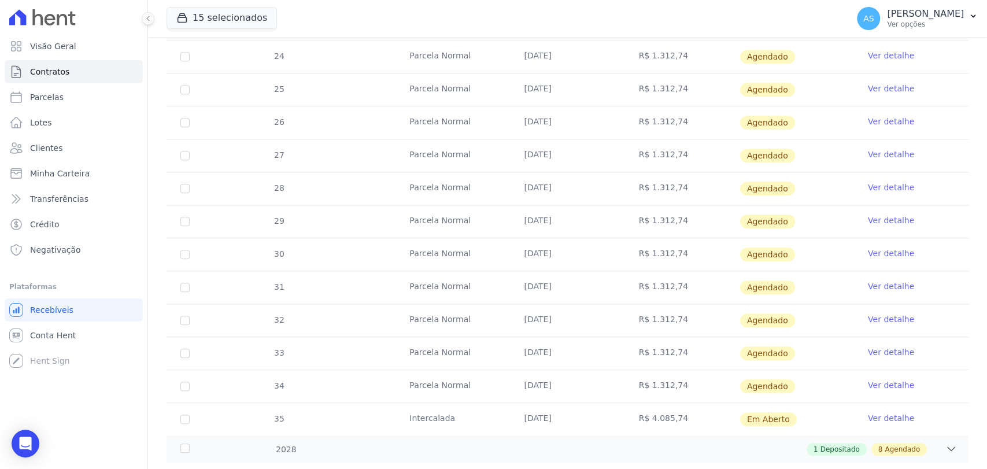
scroll to position [633, 0]
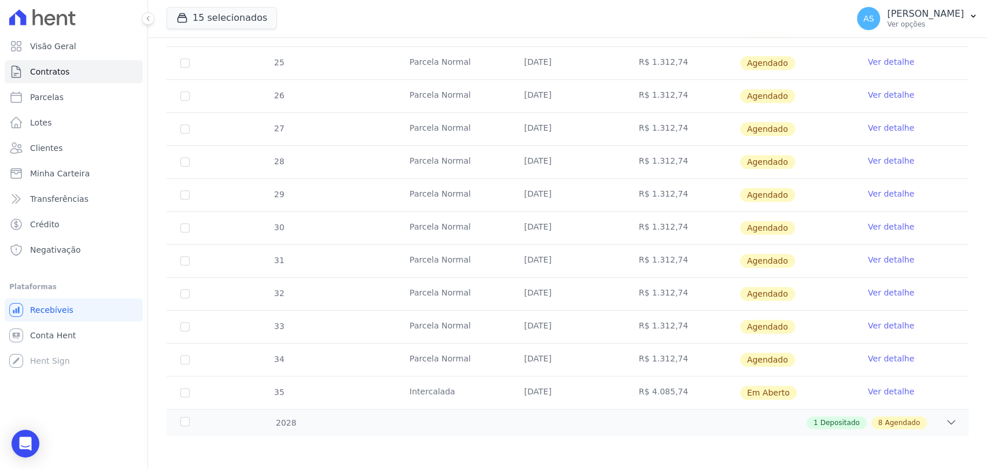
click at [879, 390] on link "Ver detalhe" at bounding box center [891, 392] width 46 height 12
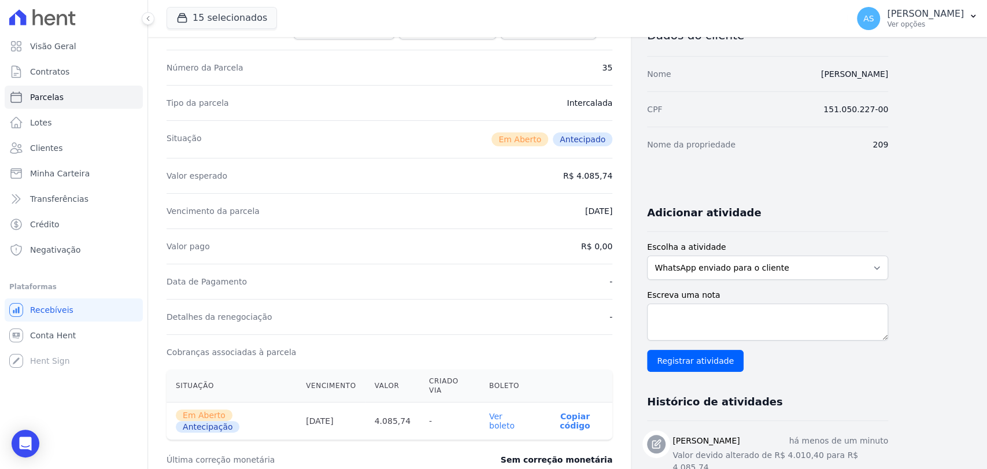
scroll to position [257, 0]
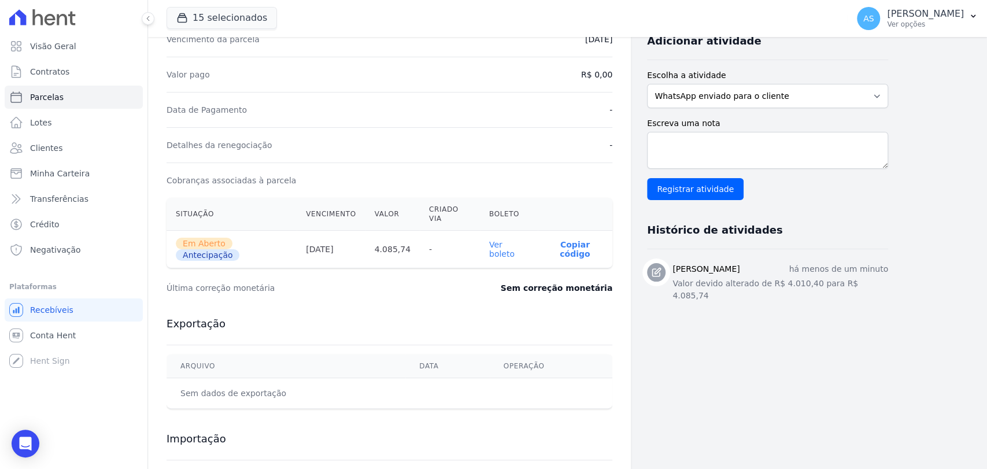
click at [515, 240] on link "Ver boleto" at bounding box center [501, 249] width 25 height 19
click at [42, 174] on span "Minha Carteira" at bounding box center [60, 174] width 60 height 12
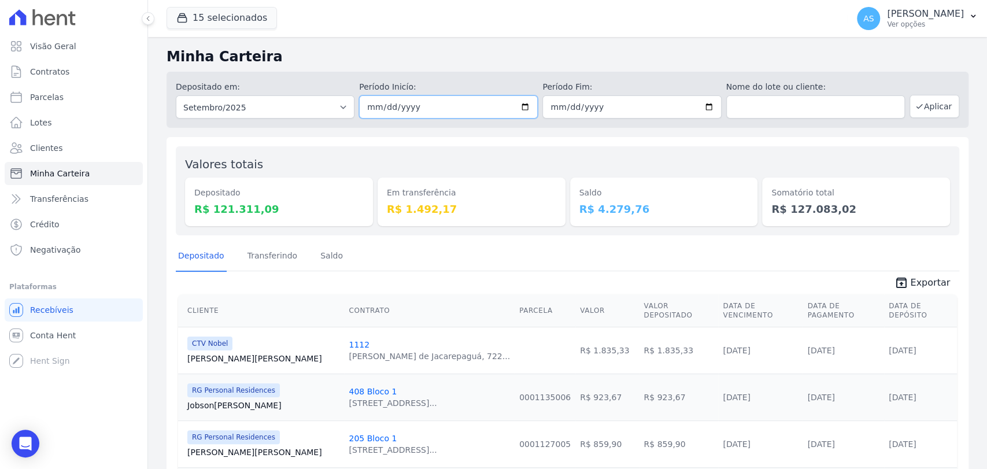
click at [517, 106] on input "2025-09-01" at bounding box center [448, 106] width 179 height 23
type input "[DATE]"
click at [706, 103] on input "2025-09-30" at bounding box center [632, 106] width 179 height 23
type input "[DATE]"
click at [921, 110] on button "Aplicar" at bounding box center [935, 106] width 50 height 23
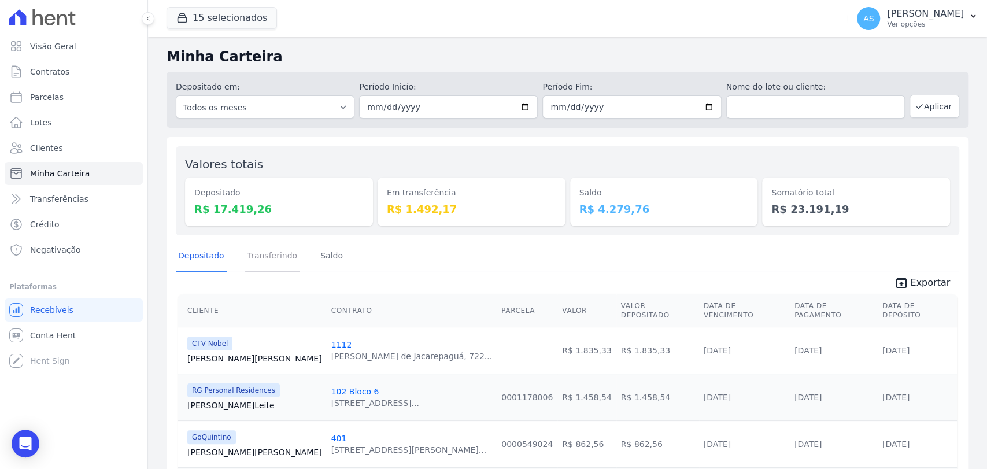
click at [259, 250] on link "Transferindo" at bounding box center [272, 257] width 55 height 30
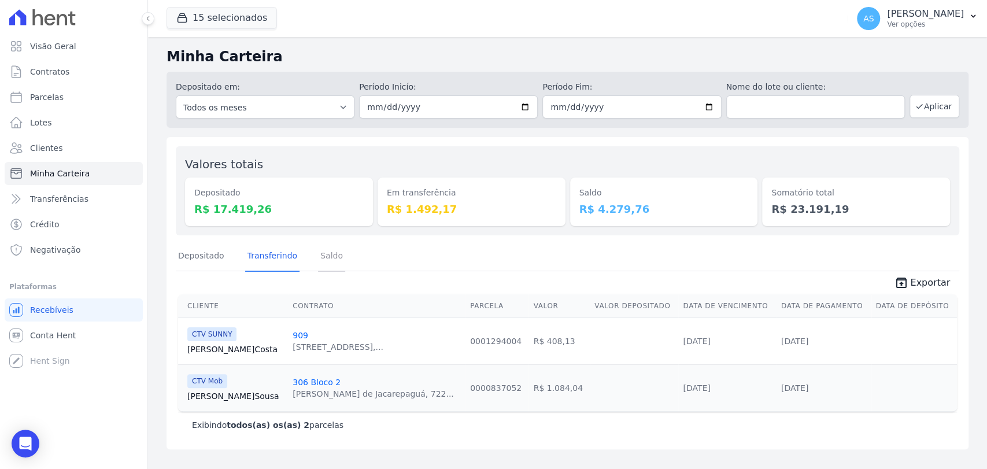
click at [333, 261] on link "Saldo" at bounding box center [331, 257] width 27 height 30
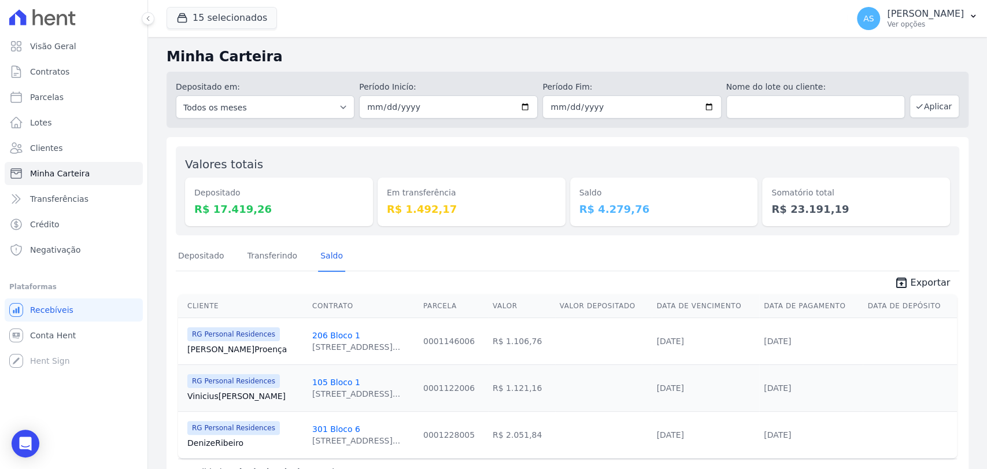
scroll to position [36, 0]
